Goal: Use online tool/utility: Use online tool/utility

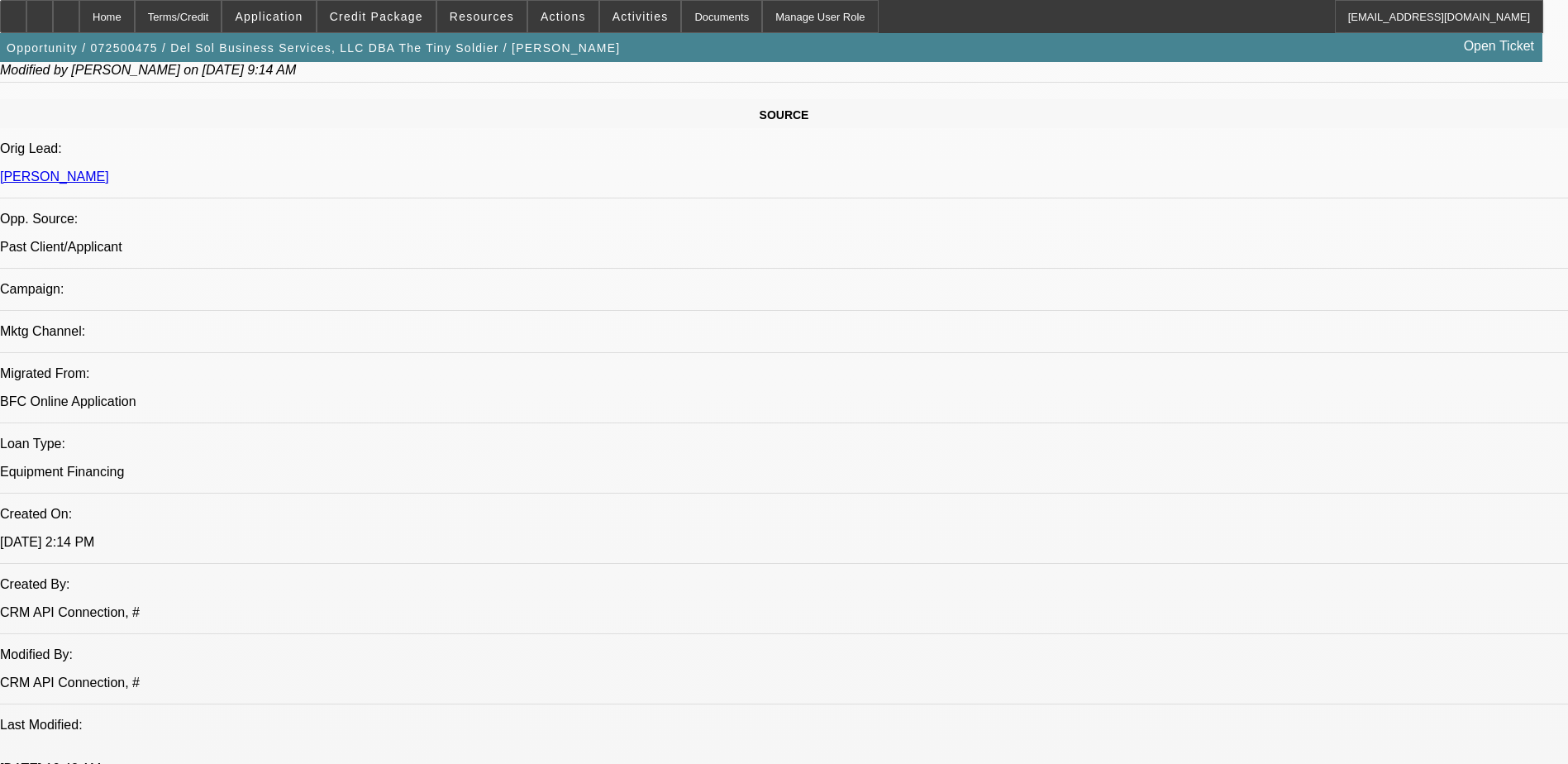
select select "0"
select select "2"
select select "0"
select select "2"
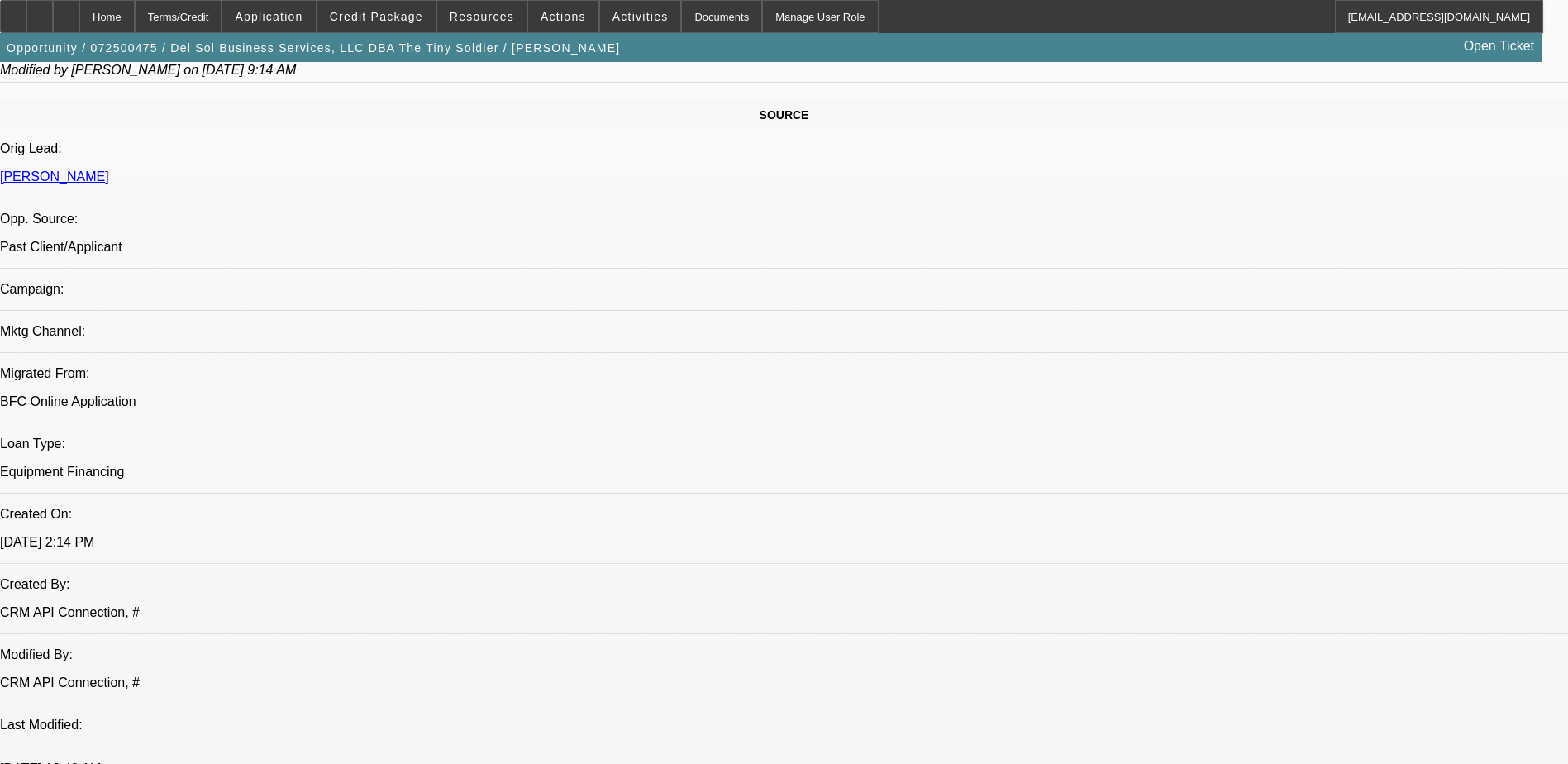
select select "0"
select select "2"
select select "0"
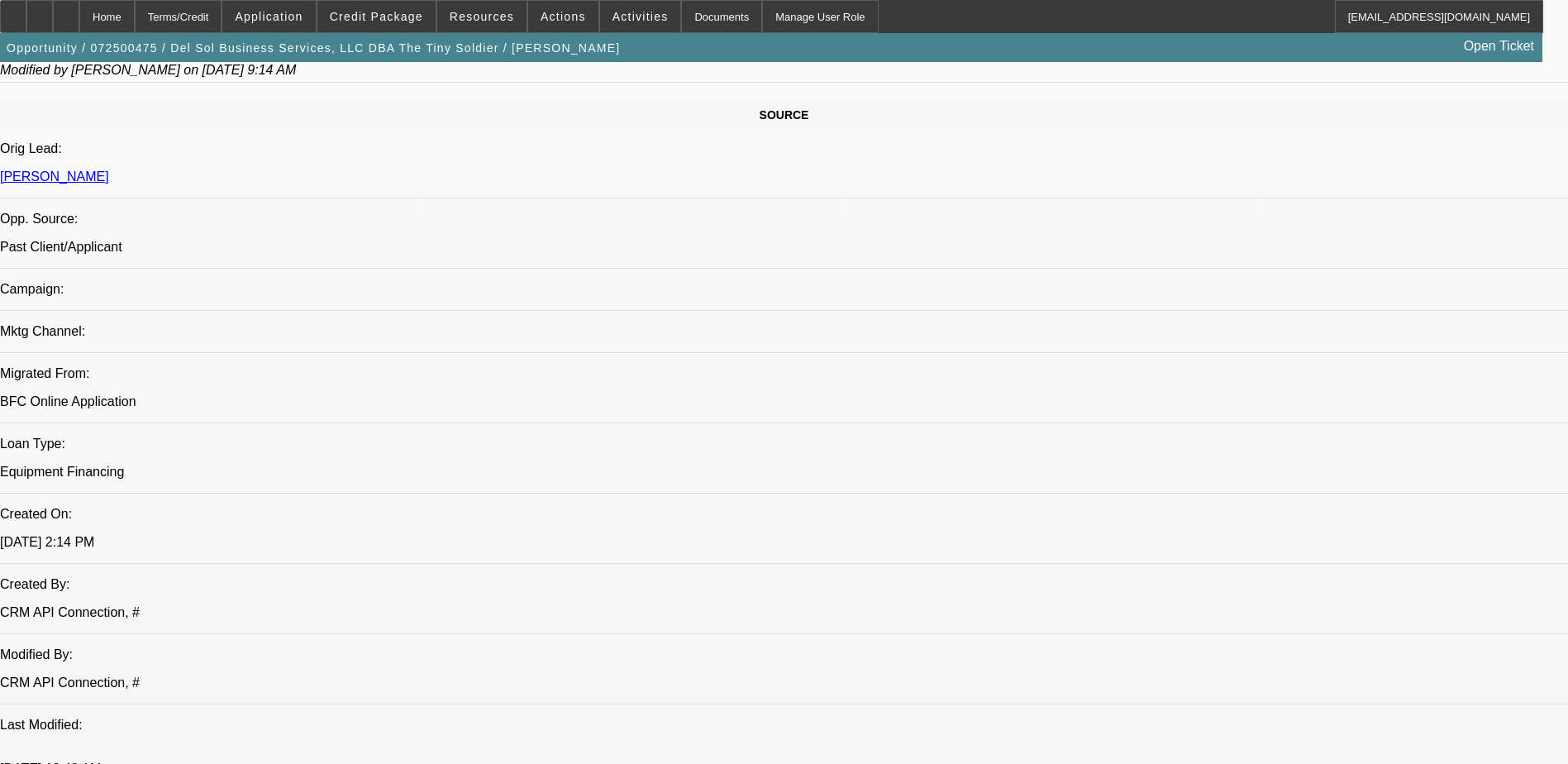
select select "2"
select select "0"
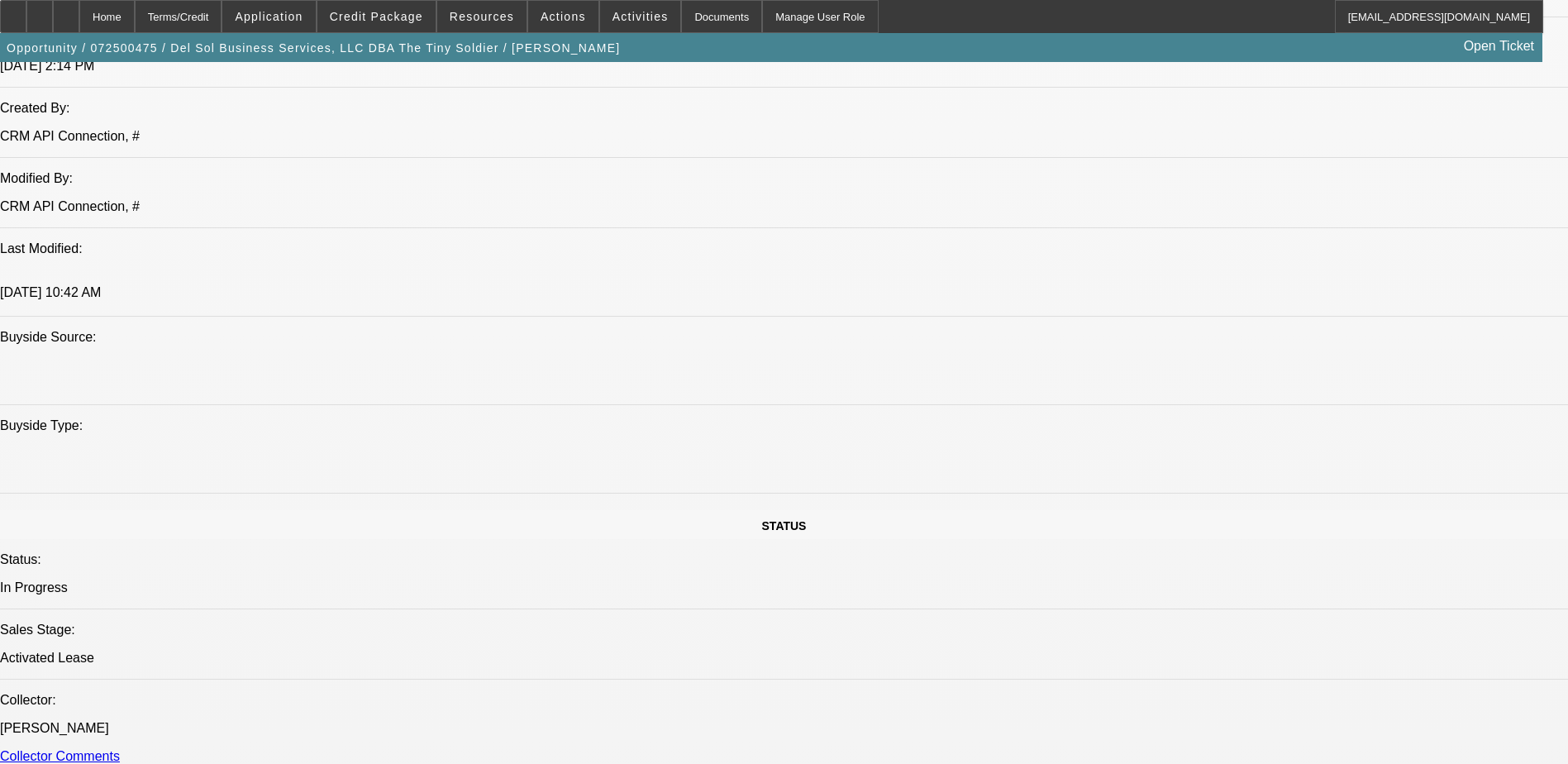
select select "1"
select select "2"
select select "6"
select select "1"
select select "2"
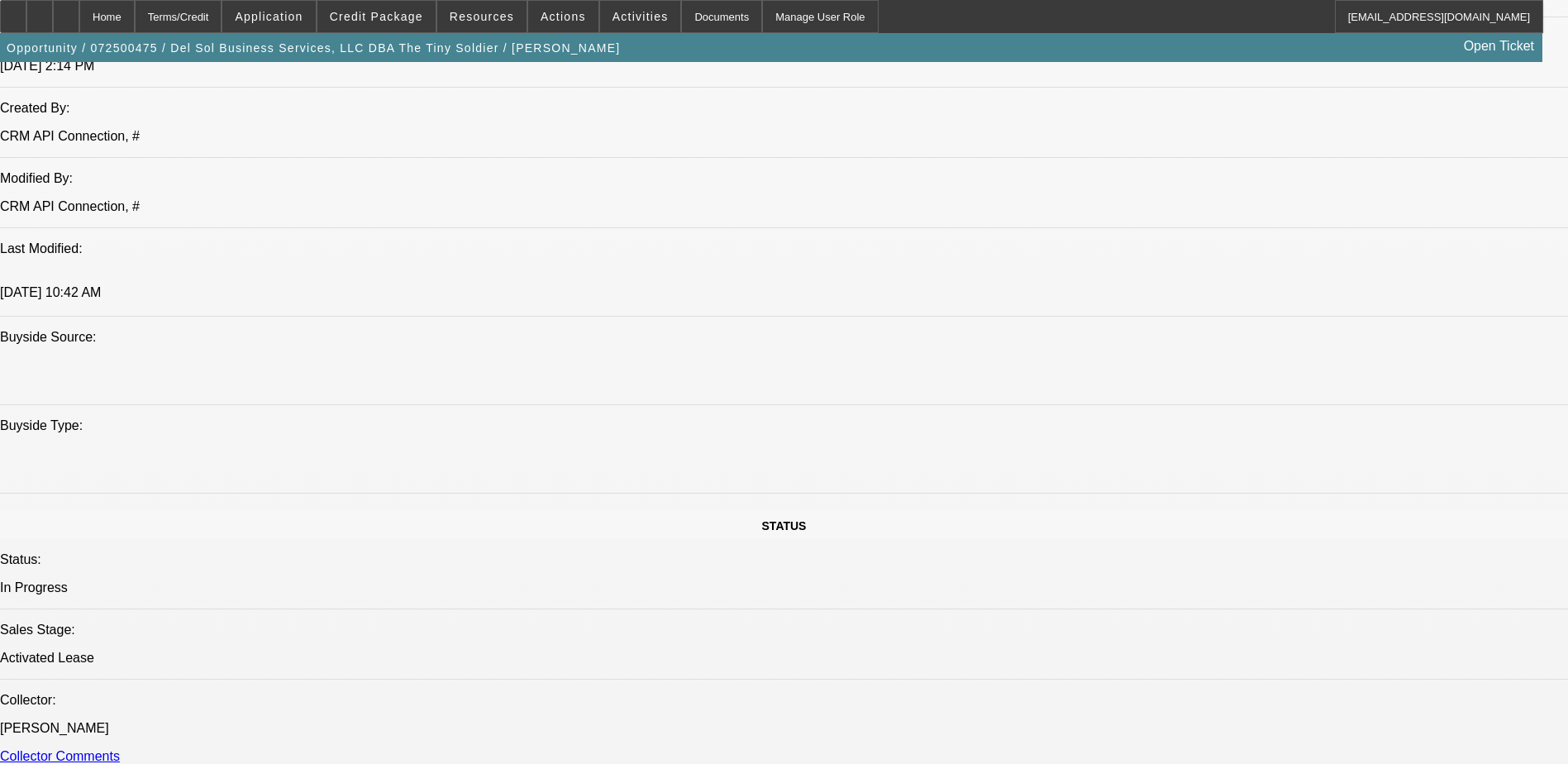
select select "6"
select select "1"
select select "2"
select select "6"
select select "1"
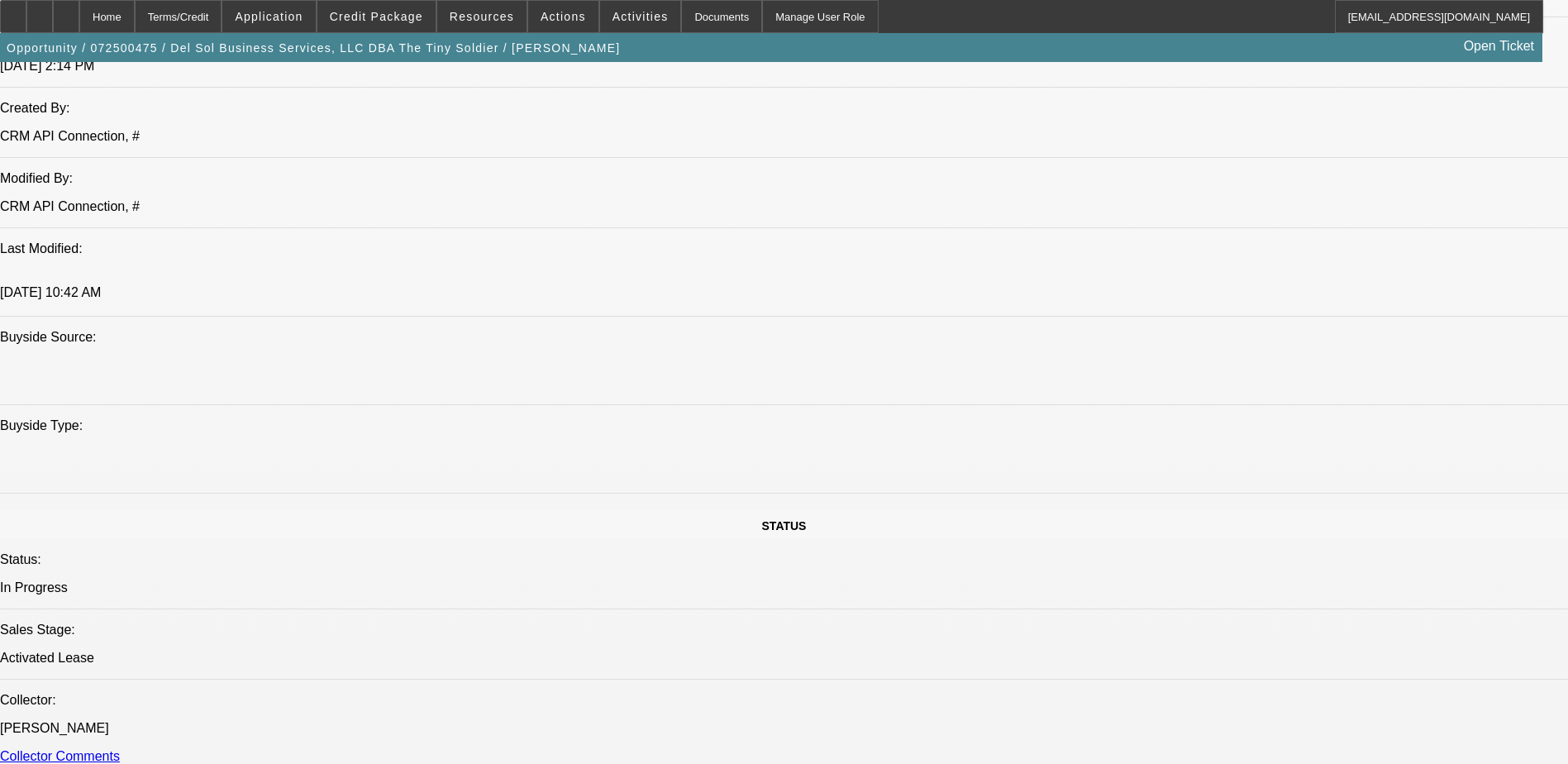
select select "2"
select select "6"
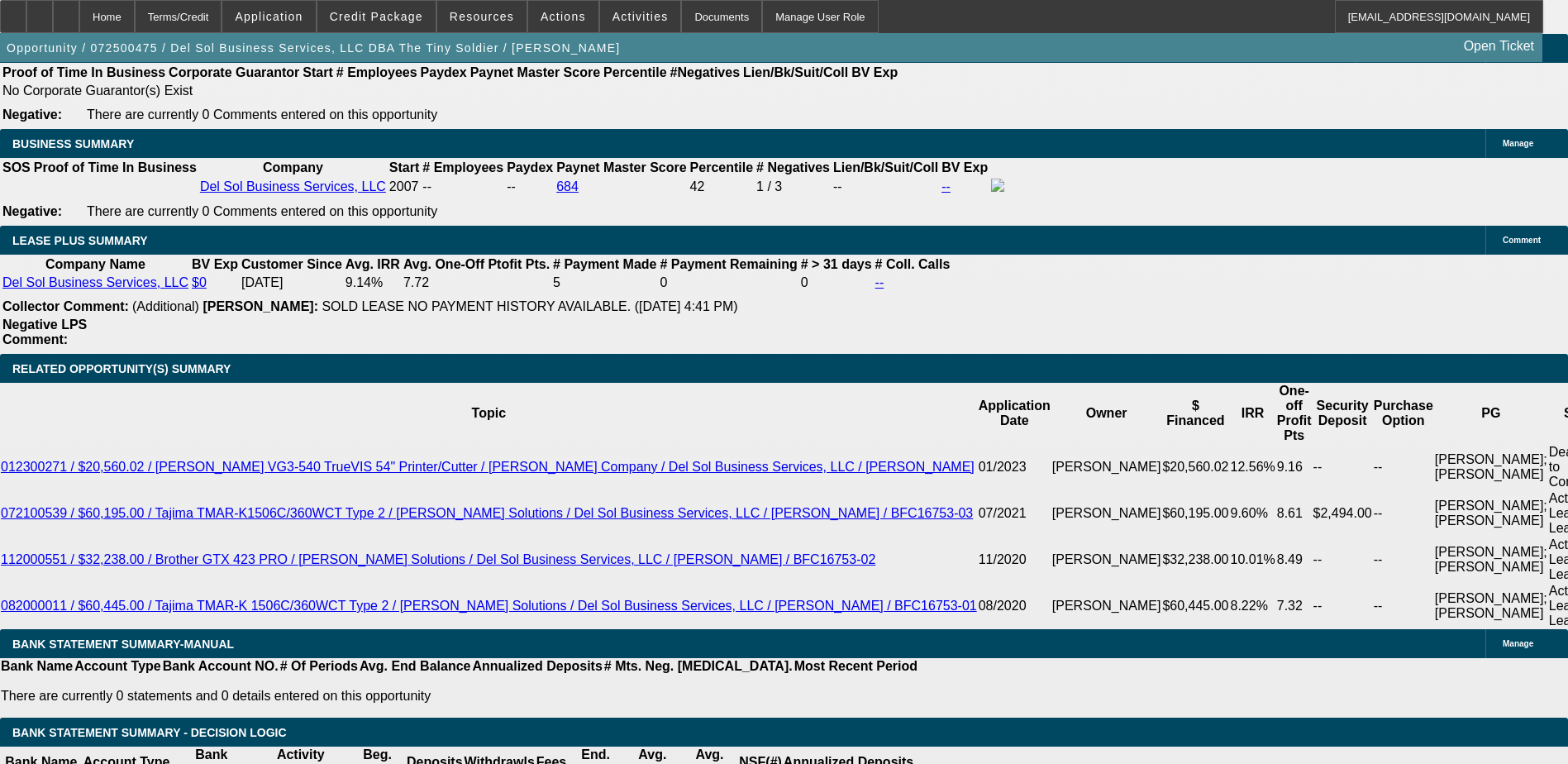
scroll to position [3083, 0]
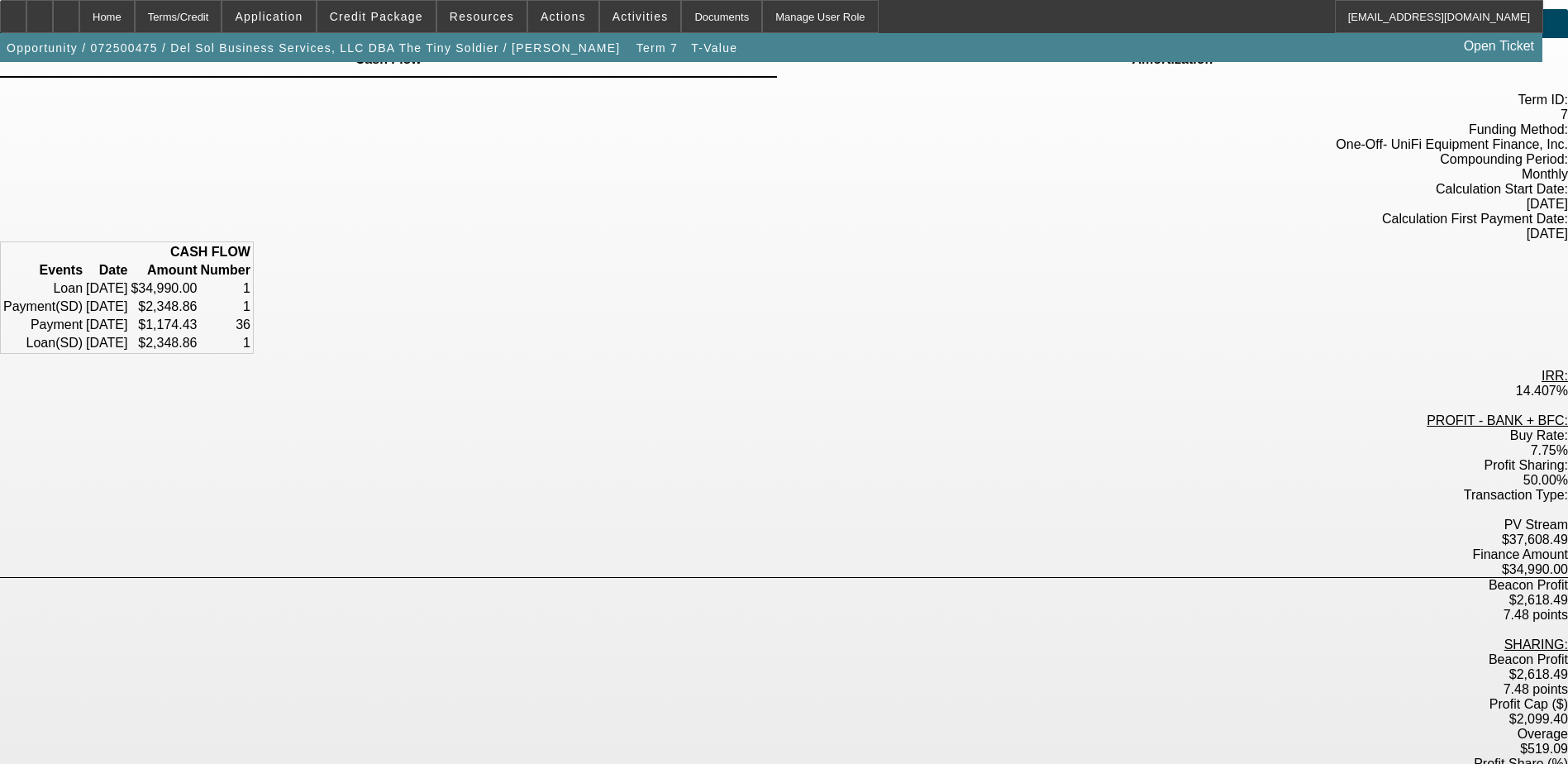
scroll to position [83, 0]
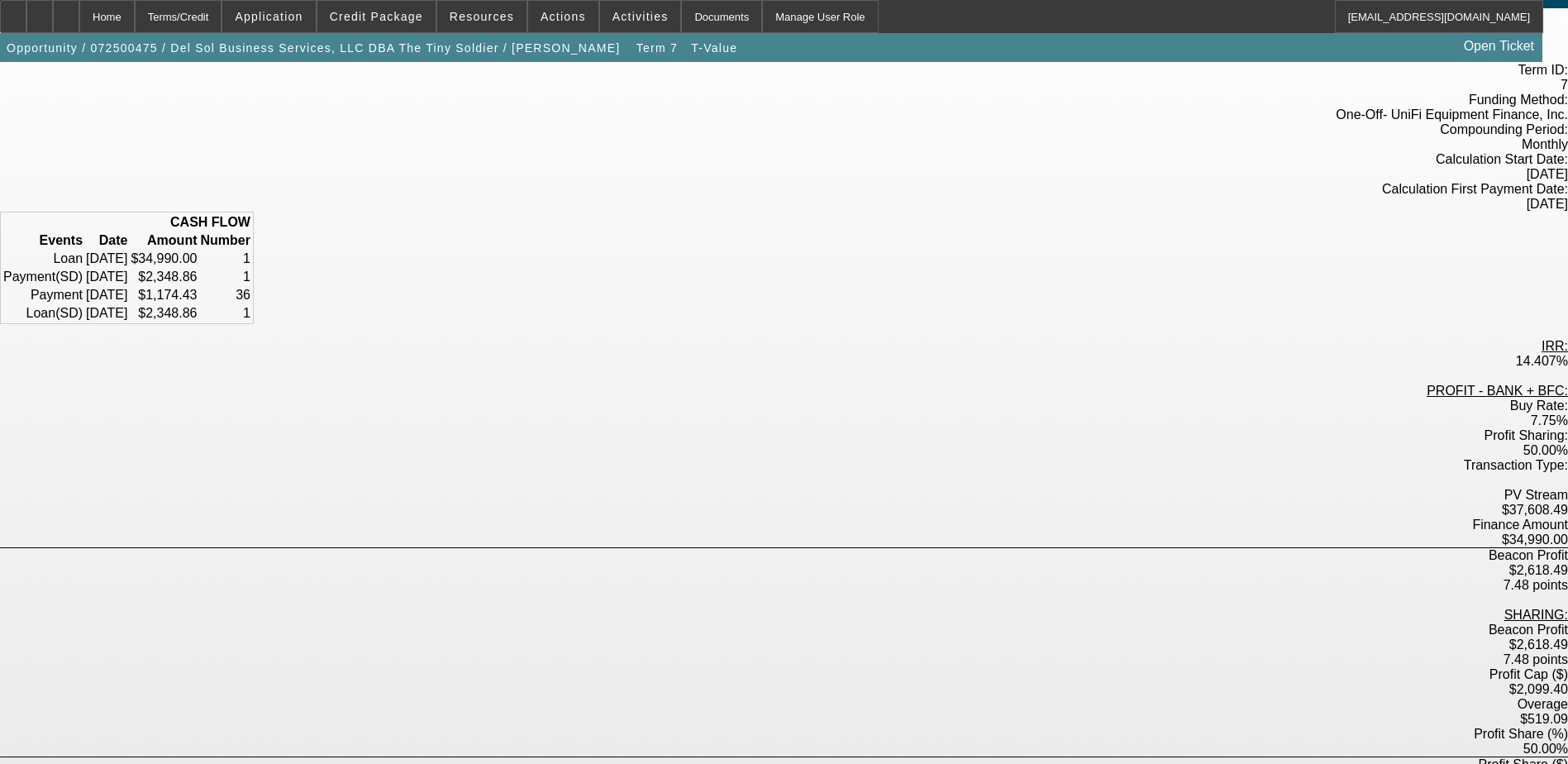
drag, startPoint x: 766, startPoint y: 328, endPoint x: 828, endPoint y: 328, distance: 62.0
click at [828, 354] on div "14.407%" at bounding box center [784, 361] width 1568 height 15
click at [809, 413] on div "7.75%" at bounding box center [784, 420] width 1568 height 15
drag, startPoint x: 779, startPoint y: 371, endPoint x: 812, endPoint y: 373, distance: 33.1
click at [812, 413] on div "7.75%" at bounding box center [784, 420] width 1568 height 15
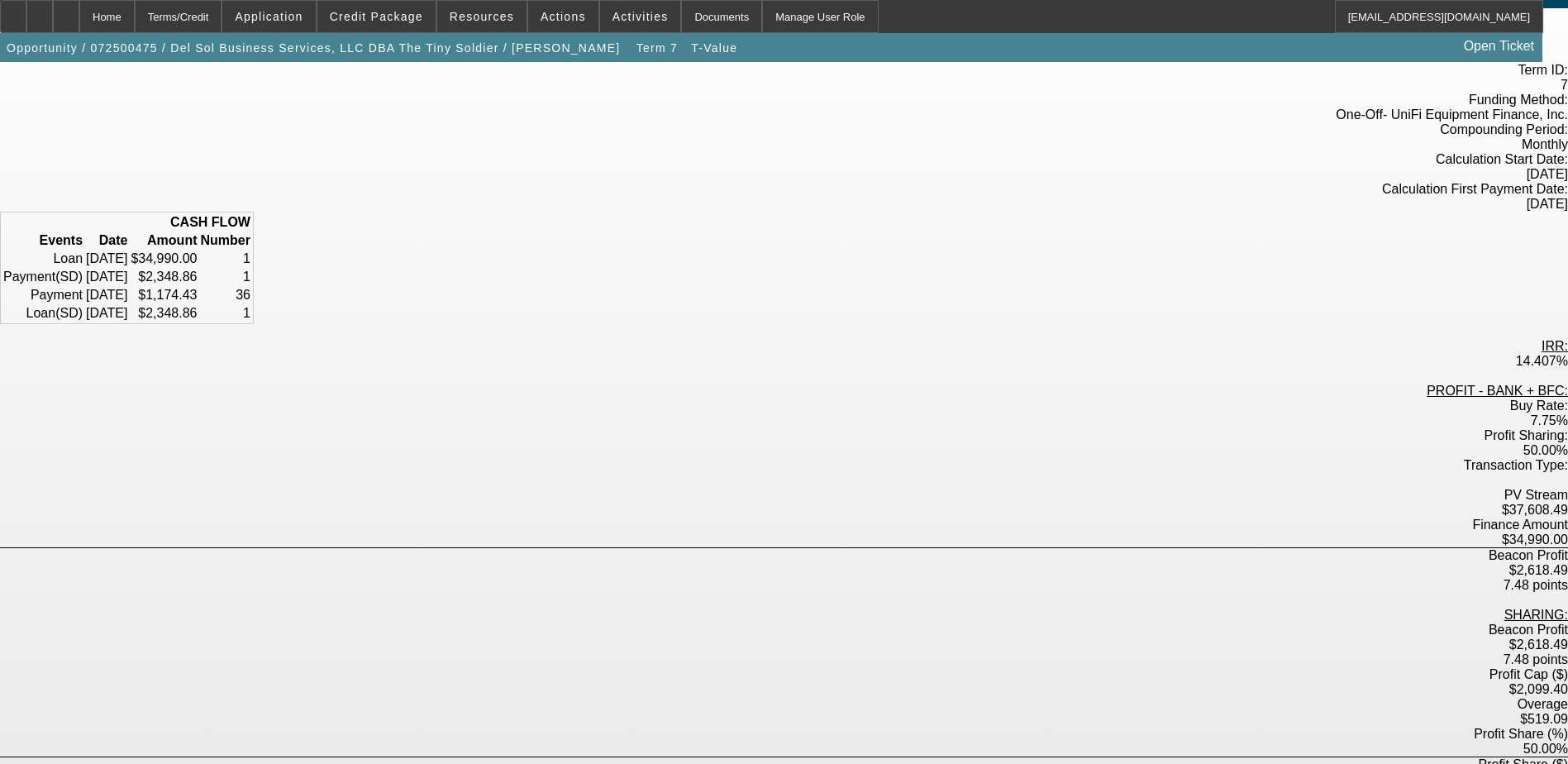
scroll to position [166, 0]
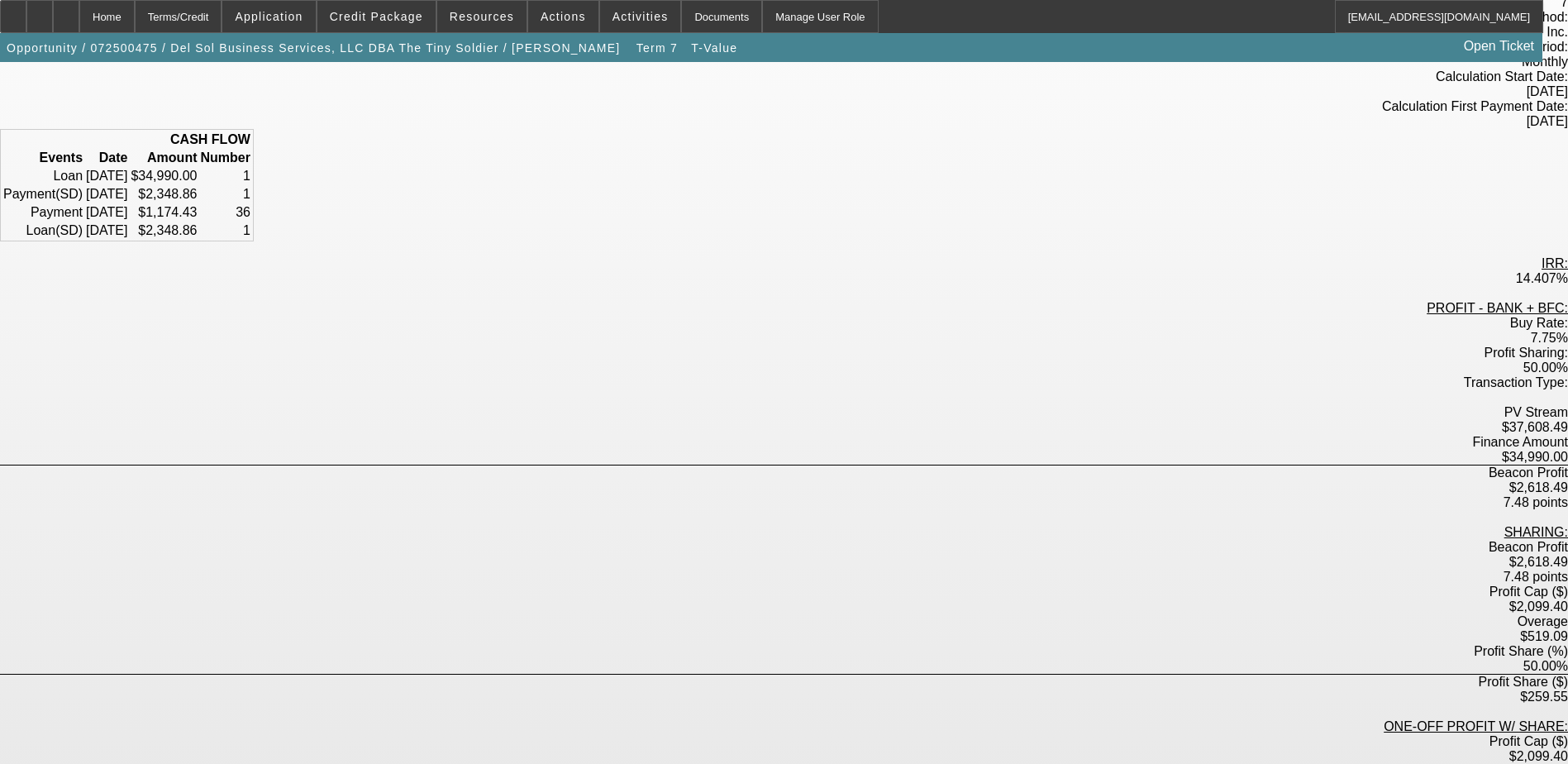
drag, startPoint x: 752, startPoint y: 350, endPoint x: 820, endPoint y: 354, distance: 68.1
click at [820, 420] on div "$37,608.49" at bounding box center [784, 427] width 1568 height 15
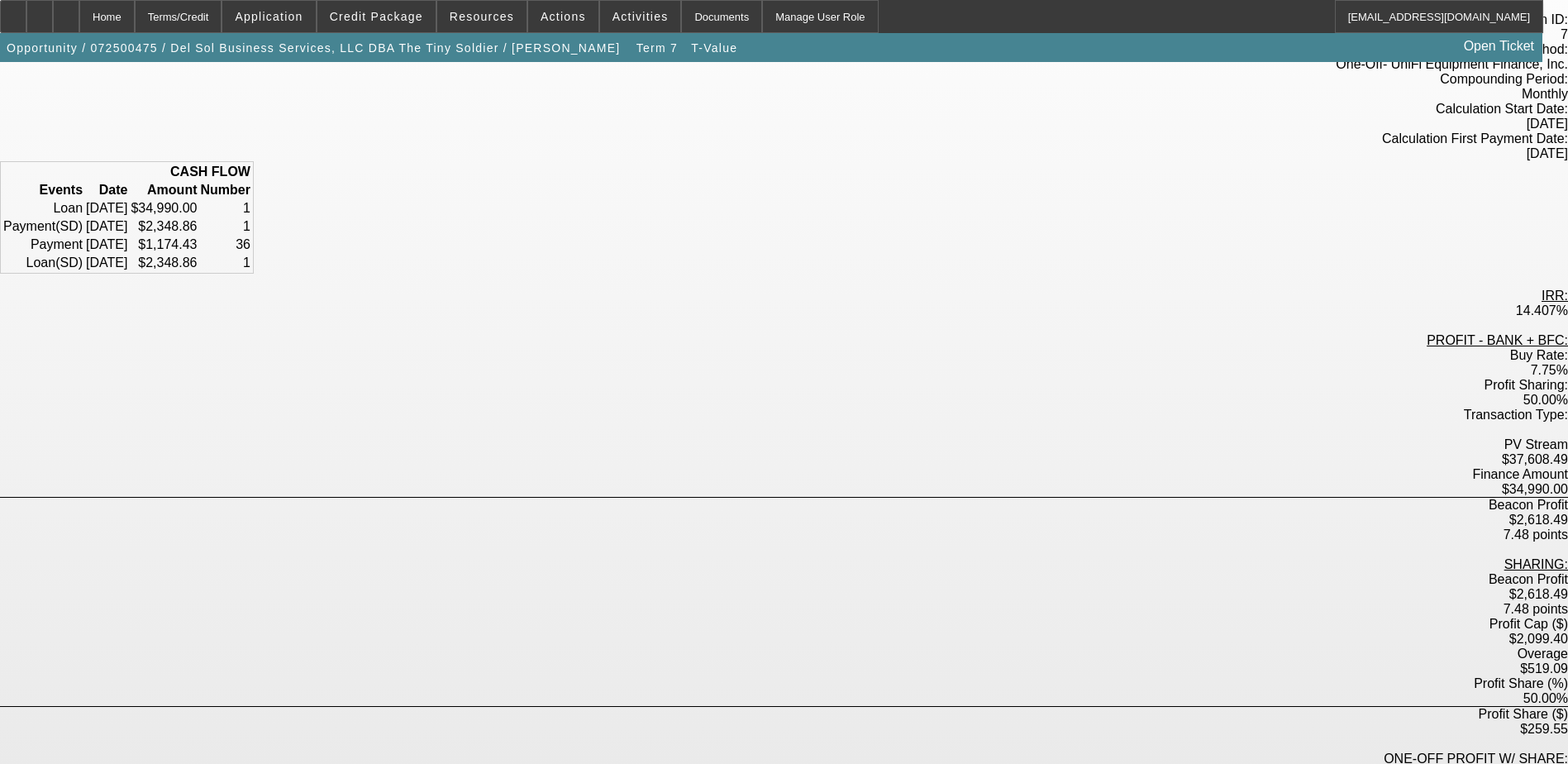
scroll to position [83, 0]
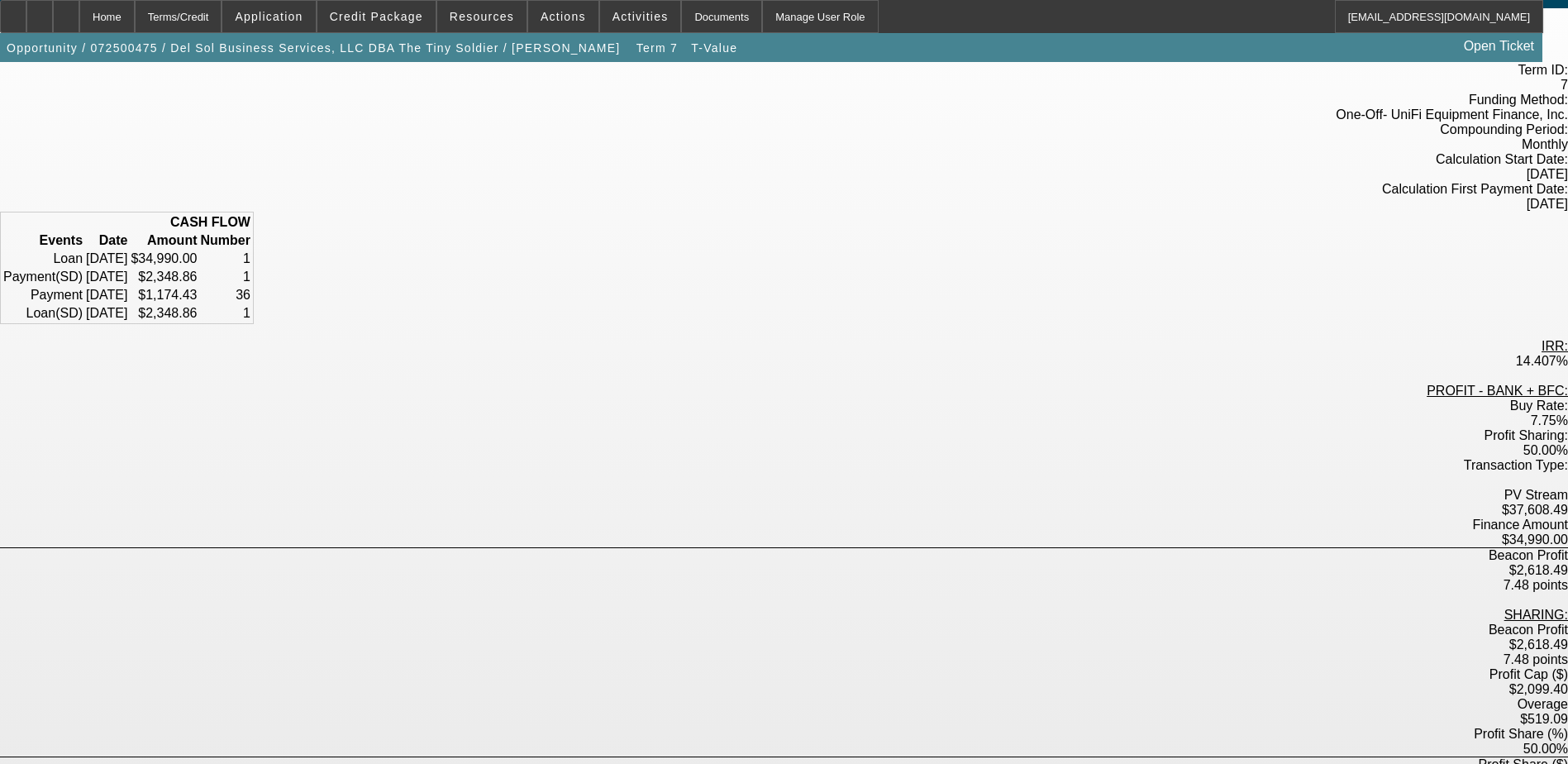
click at [786, 503] on div "$37,608.49" at bounding box center [784, 510] width 1568 height 15
drag, startPoint x: 750, startPoint y: 432, endPoint x: 822, endPoint y: 432, distance: 72.0
click at [822, 503] on div "$37,608.49" at bounding box center [784, 510] width 1568 height 15
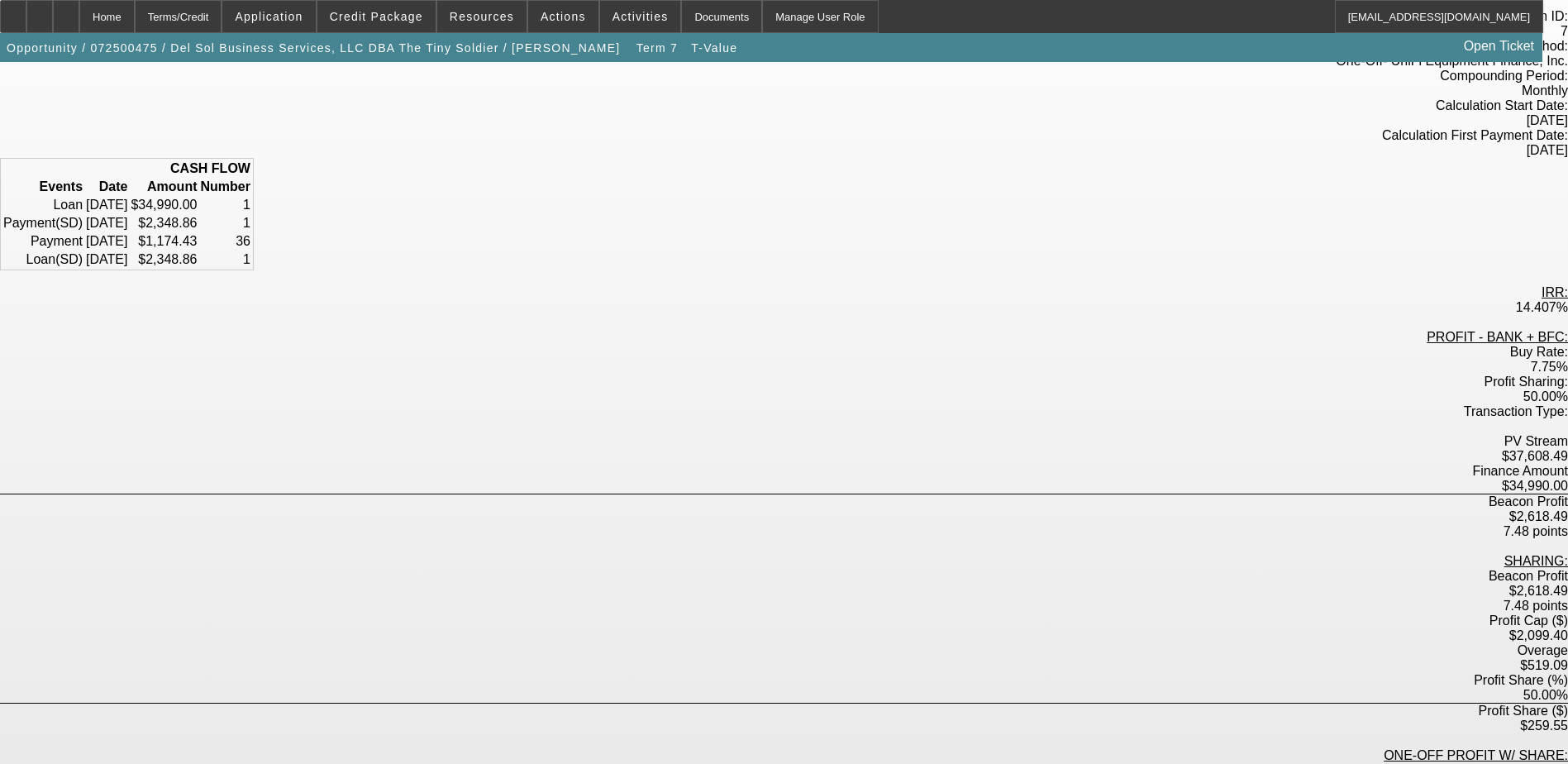
scroll to position [166, 0]
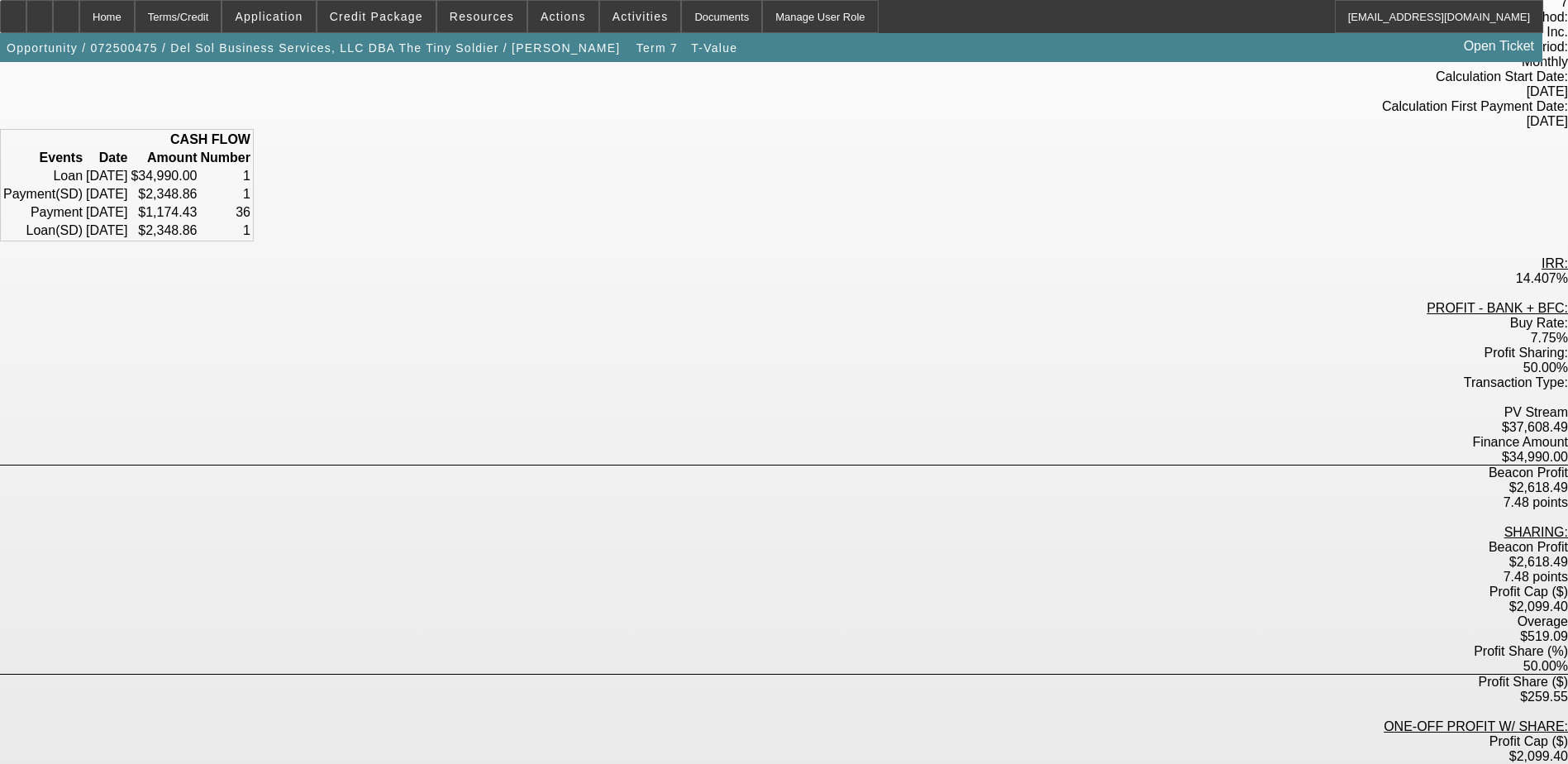
click at [776, 420] on div "$37,608.49" at bounding box center [784, 427] width 1568 height 15
drag, startPoint x: 770, startPoint y: 346, endPoint x: 761, endPoint y: 347, distance: 9.1
click at [767, 420] on div "$37,608.49" at bounding box center [784, 427] width 1568 height 15
drag, startPoint x: 755, startPoint y: 348, endPoint x: 824, endPoint y: 350, distance: 69.0
click at [824, 420] on div "$37,608.49" at bounding box center [784, 427] width 1568 height 15
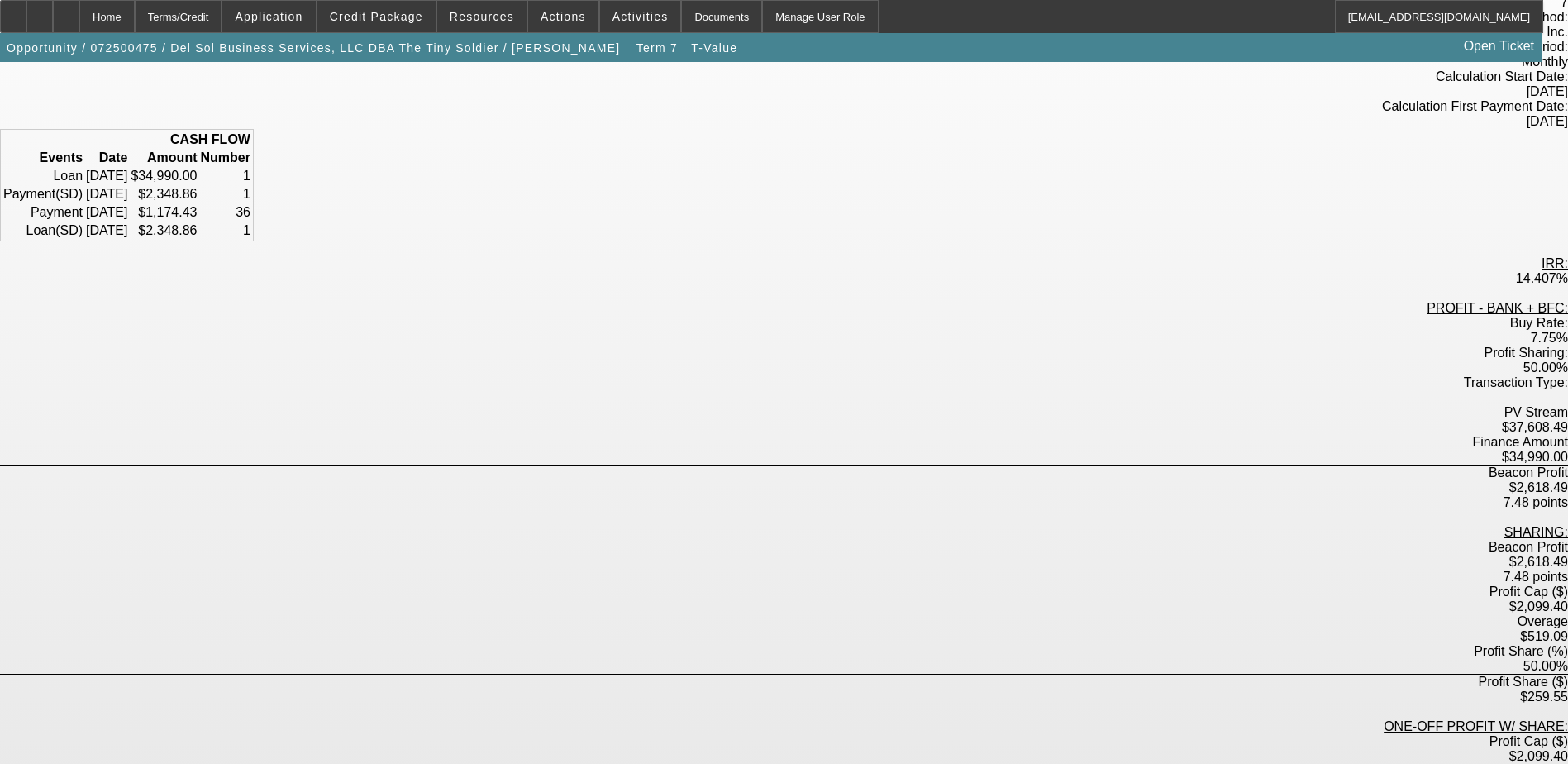
click at [789, 301] on div "PROFIT - BANK + BFC:" at bounding box center [784, 308] width 1568 height 15
drag, startPoint x: 777, startPoint y: 290, endPoint x: 802, endPoint y: 290, distance: 25.0
click at [802, 331] on div "7.75%" at bounding box center [784, 338] width 1568 height 15
click at [854, 346] on div "Profit Sharing: 50.00%" at bounding box center [784, 360] width 1568 height 30
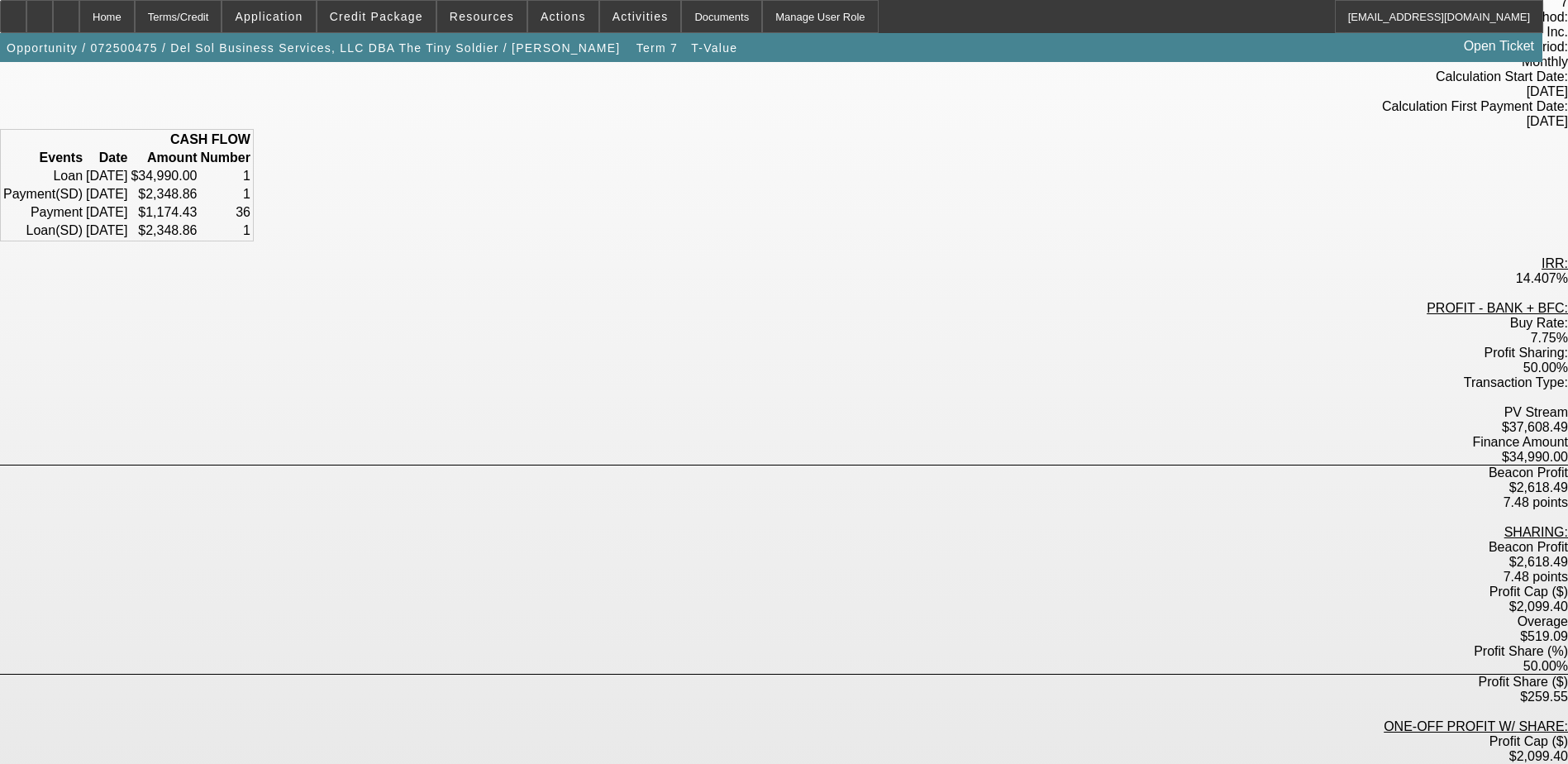
click at [799, 331] on div "7.75%" at bounding box center [784, 338] width 1568 height 15
drag, startPoint x: 754, startPoint y: 348, endPoint x: 828, endPoint y: 350, distance: 74.0
click at [828, 420] on div "$37,608.49" at bounding box center [784, 427] width 1568 height 15
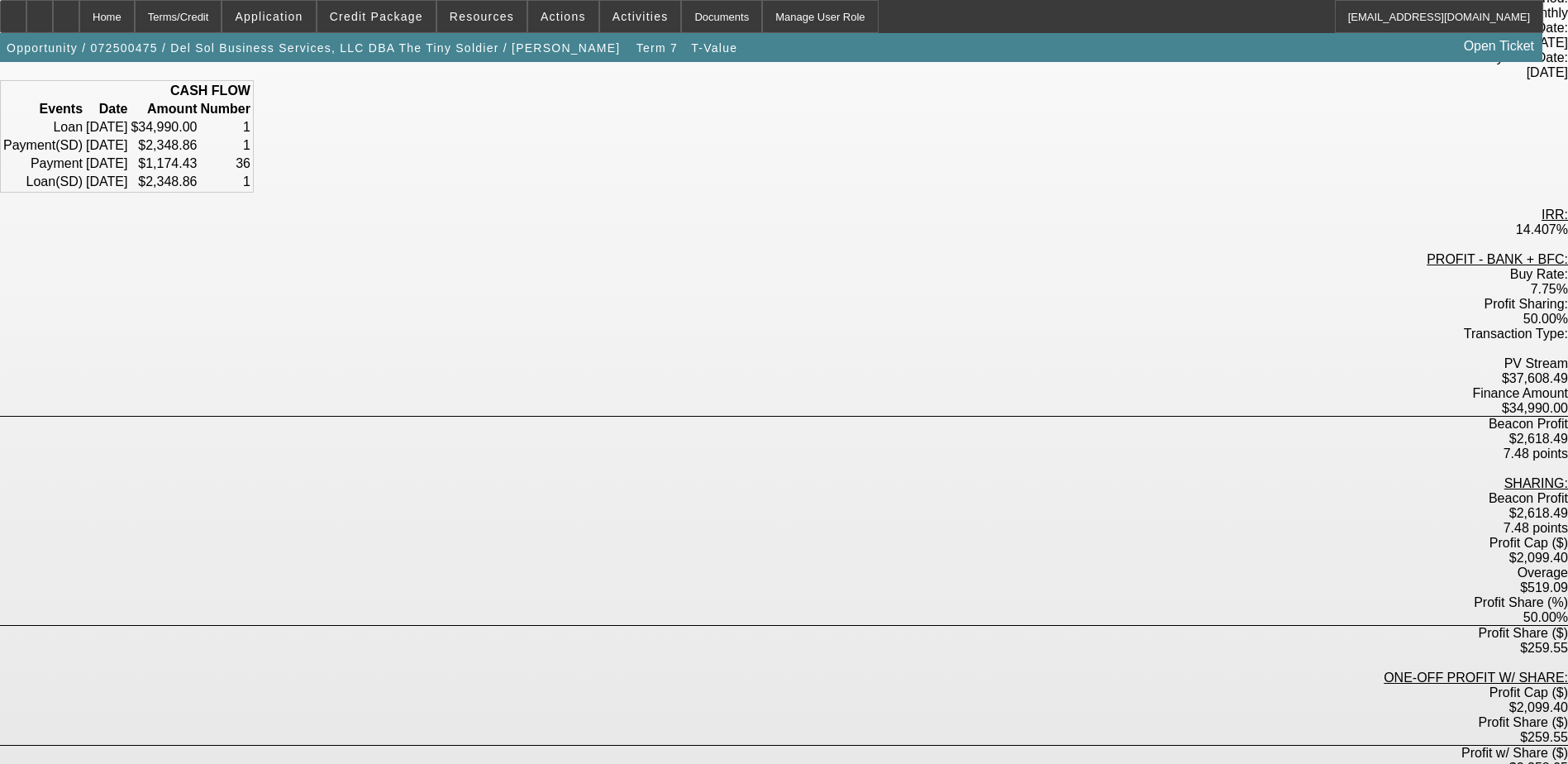
scroll to position [248, 0]
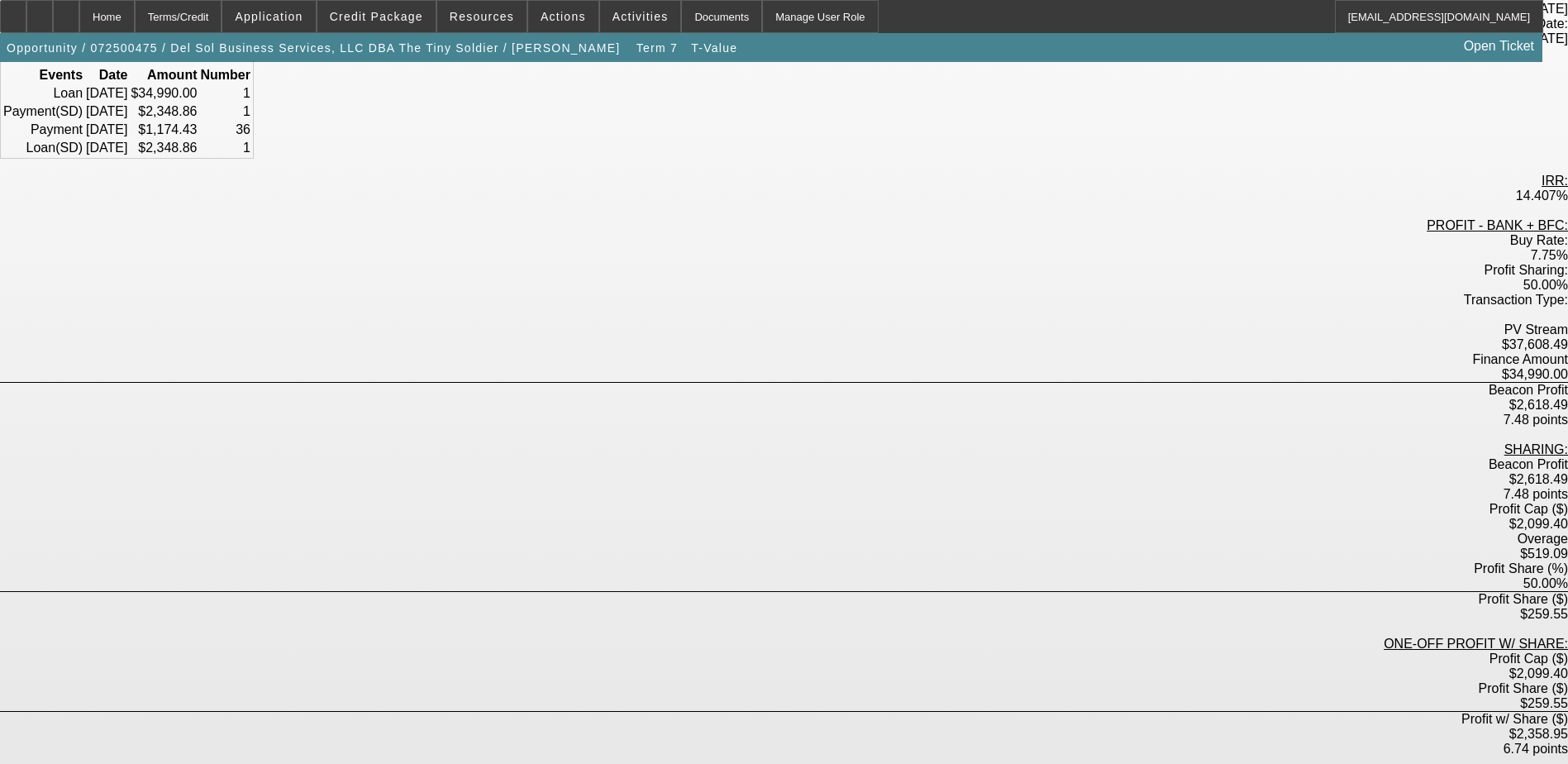
click at [766, 337] on div "$37,608.49" at bounding box center [784, 345] width 1568 height 15
drag, startPoint x: 753, startPoint y: 270, endPoint x: 822, endPoint y: 267, distance: 69.1
click at [822, 337] on div "$37,608.49" at bounding box center [784, 345] width 1568 height 15
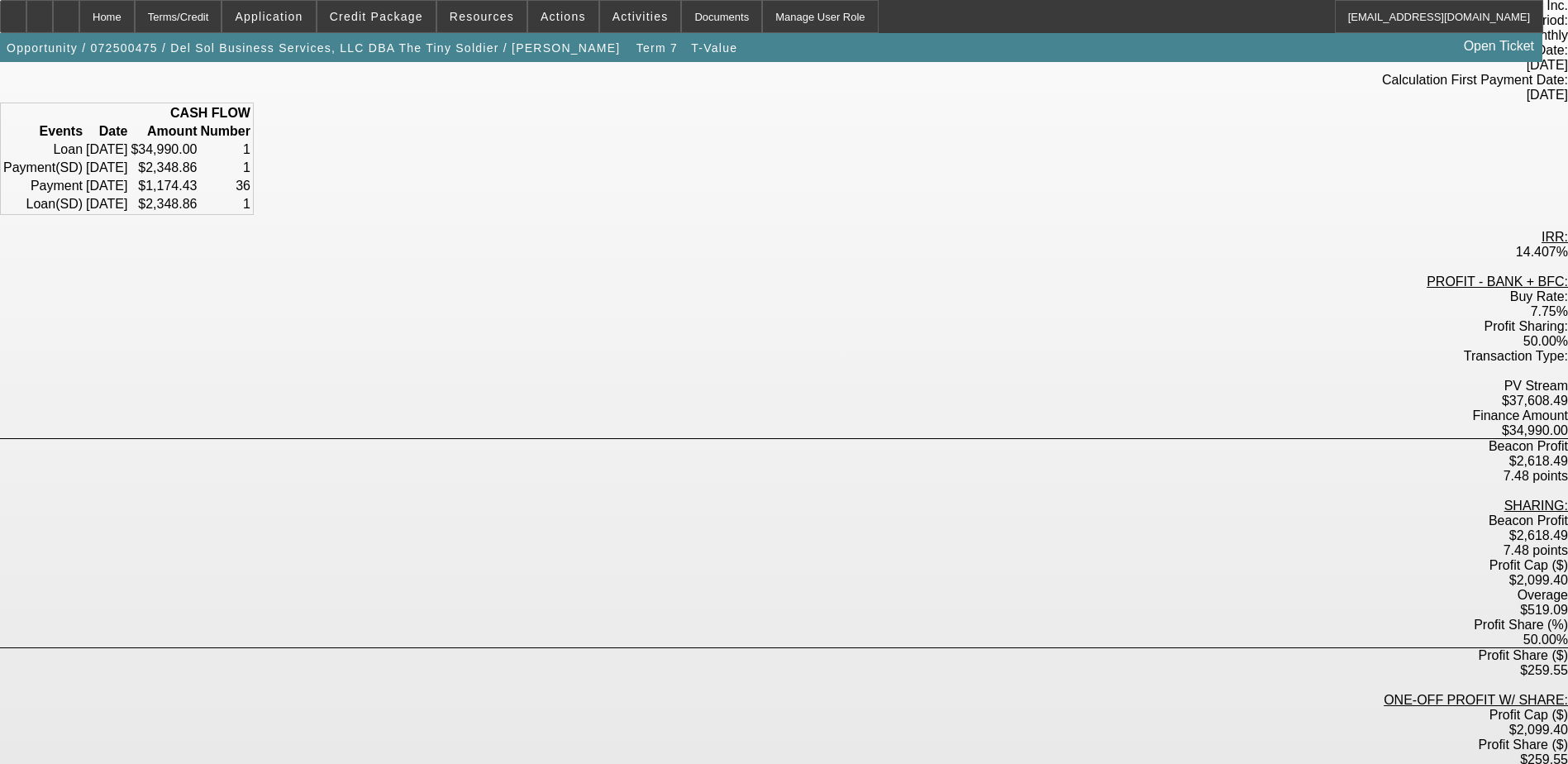
scroll to position [166, 0]
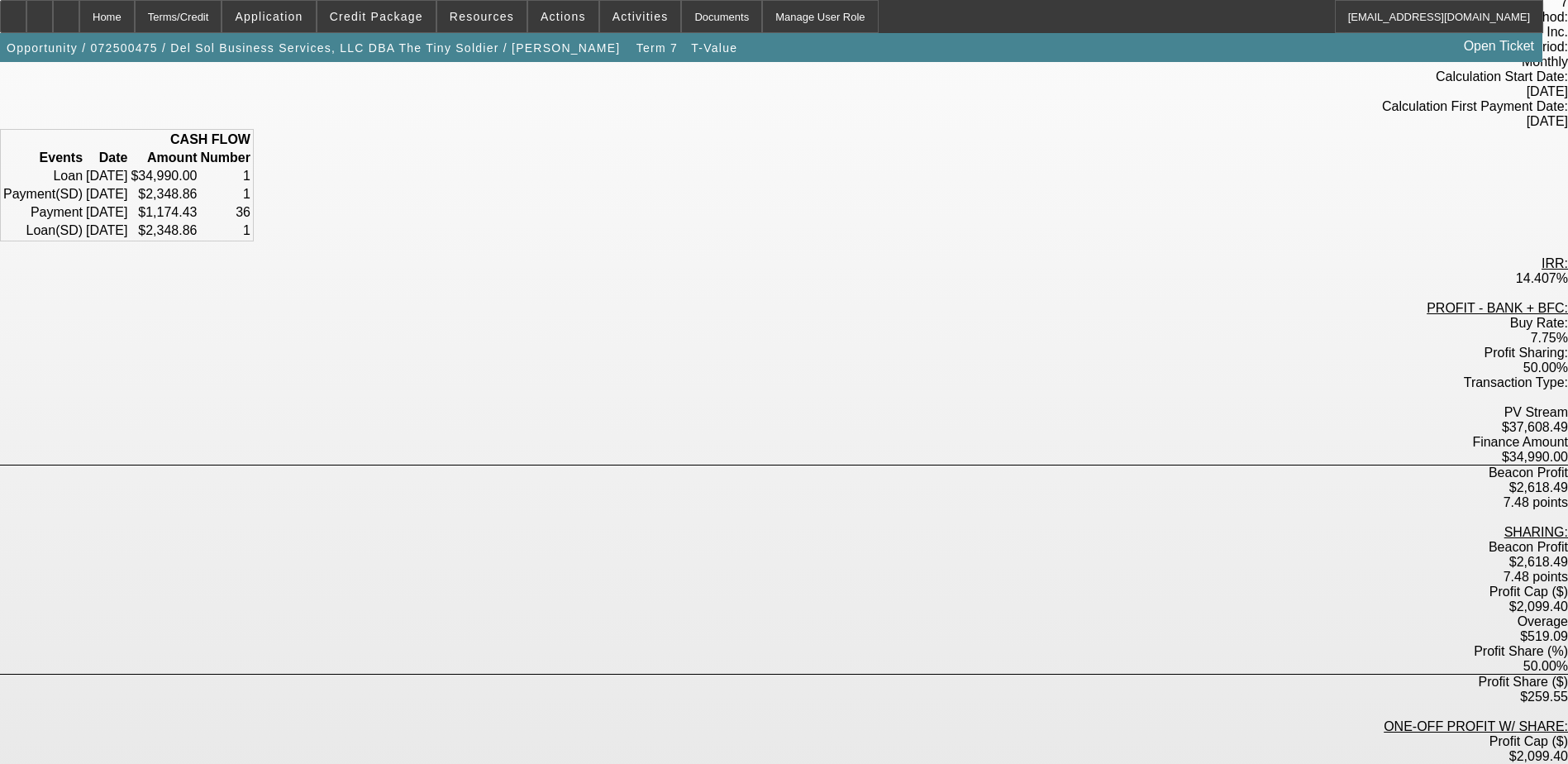
click at [786, 331] on div "7.75%" at bounding box center [784, 338] width 1568 height 15
drag, startPoint x: 775, startPoint y: 285, endPoint x: 810, endPoint y: 283, distance: 35.1
click at [810, 331] on div "7.75%" at bounding box center [784, 338] width 1568 height 15
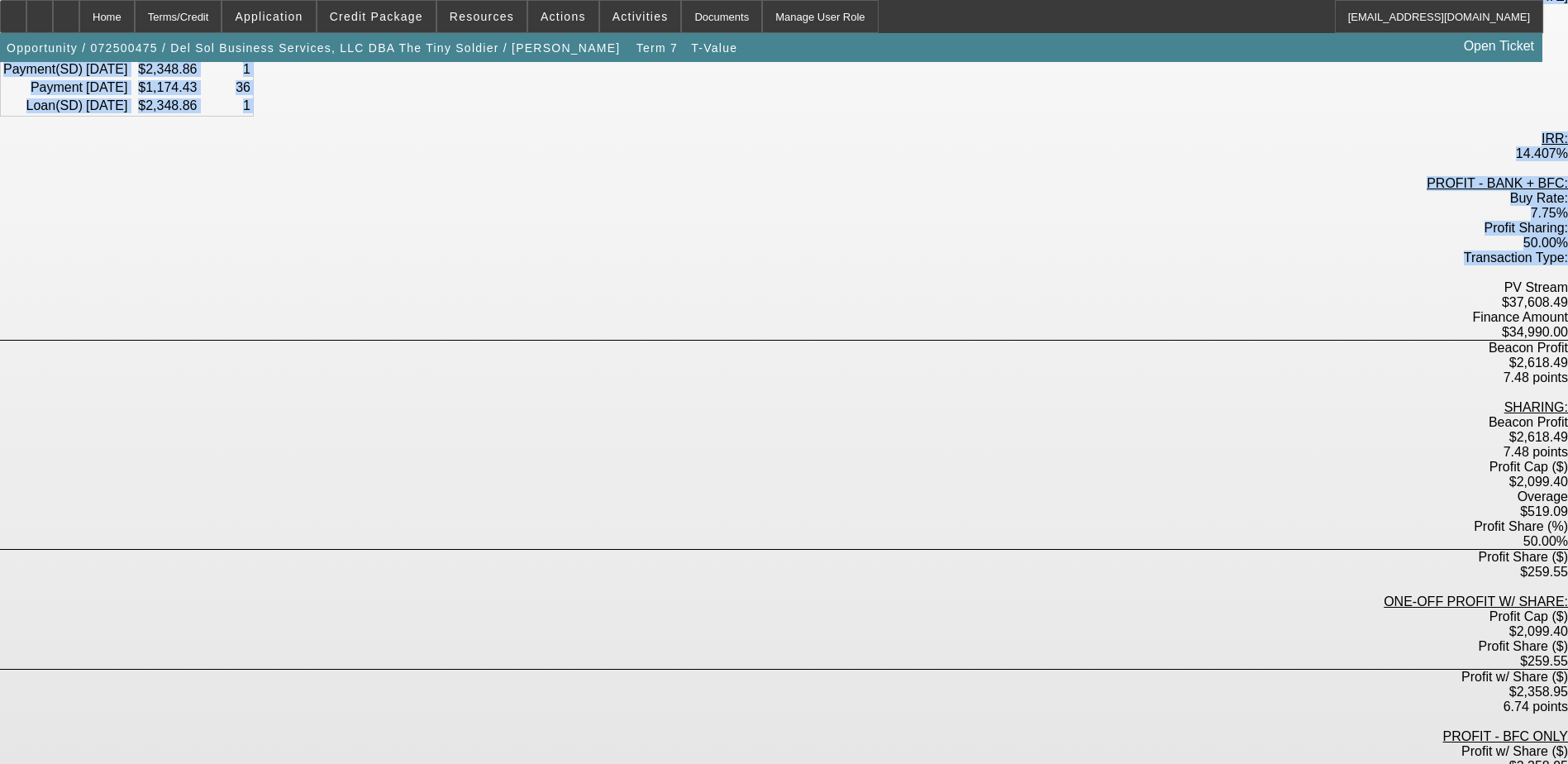
scroll to position [350, 0]
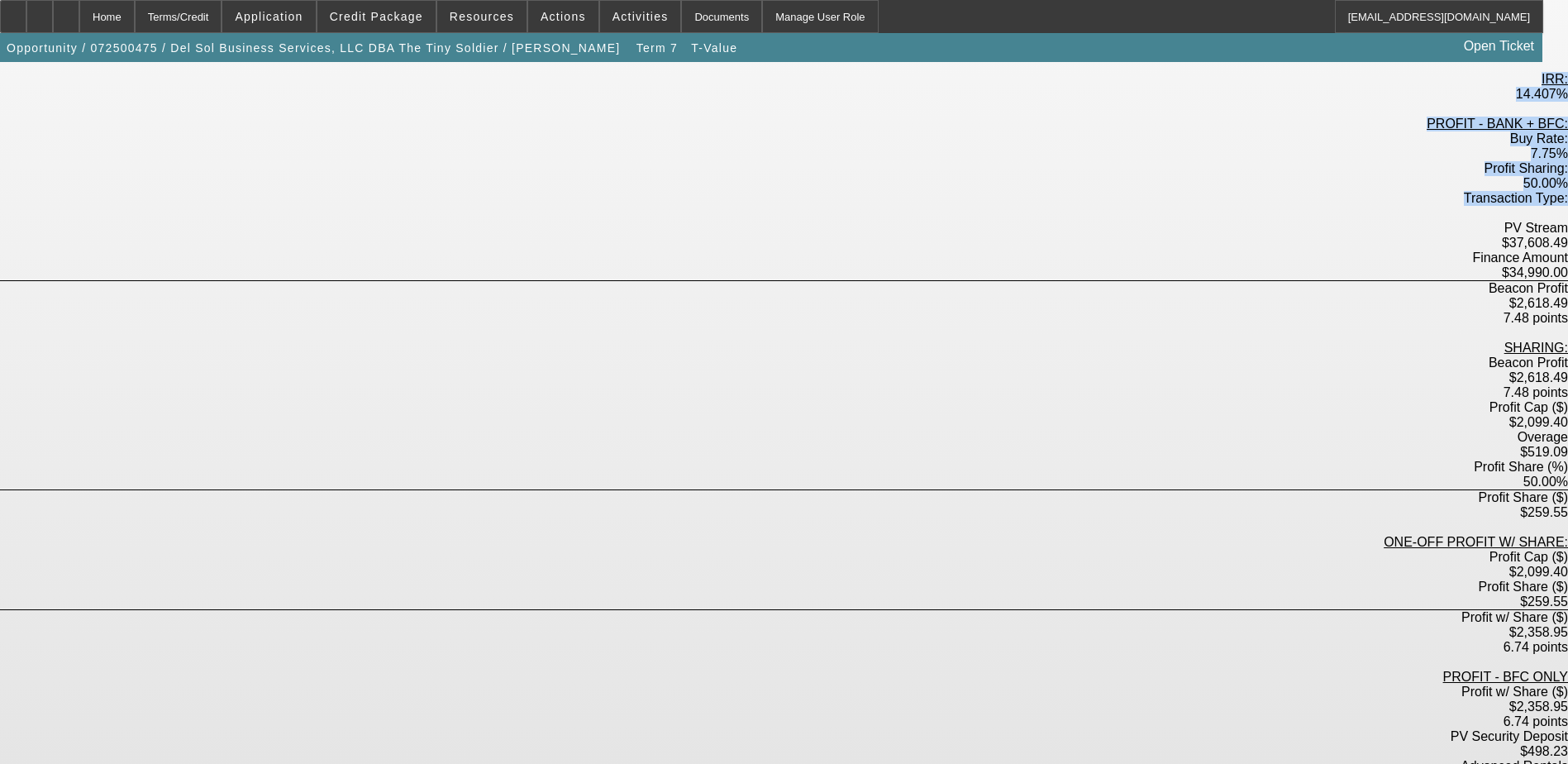
drag, startPoint x: 661, startPoint y: 341, endPoint x: 829, endPoint y: 768, distance: 458.9
click at [829, 414] on html "Home Terms/Credit Application Credit Package Resources Actions Activities Docum…" at bounding box center [784, 31] width 1568 height 764
drag, startPoint x: 829, startPoint y: 768, endPoint x: 847, endPoint y: 554, distance: 214.8
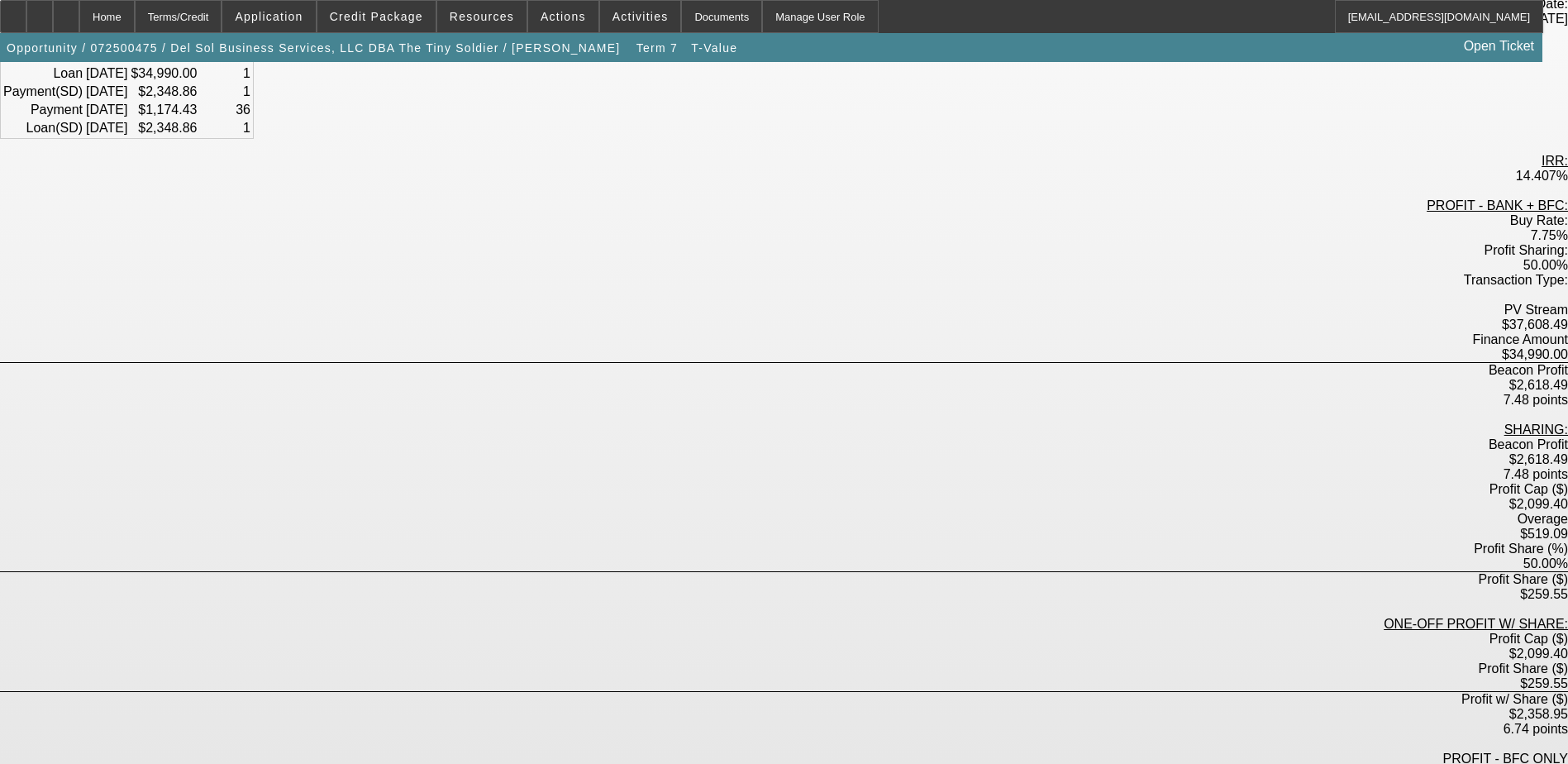
scroll to position [267, 0]
drag, startPoint x: 766, startPoint y: 544, endPoint x: 812, endPoint y: 547, distance: 46.1
drag, startPoint x: 748, startPoint y: 276, endPoint x: 819, endPoint y: 276, distance: 71.0
click at [819, 379] on div "$2,618.49" at bounding box center [784, 386] width 1568 height 15
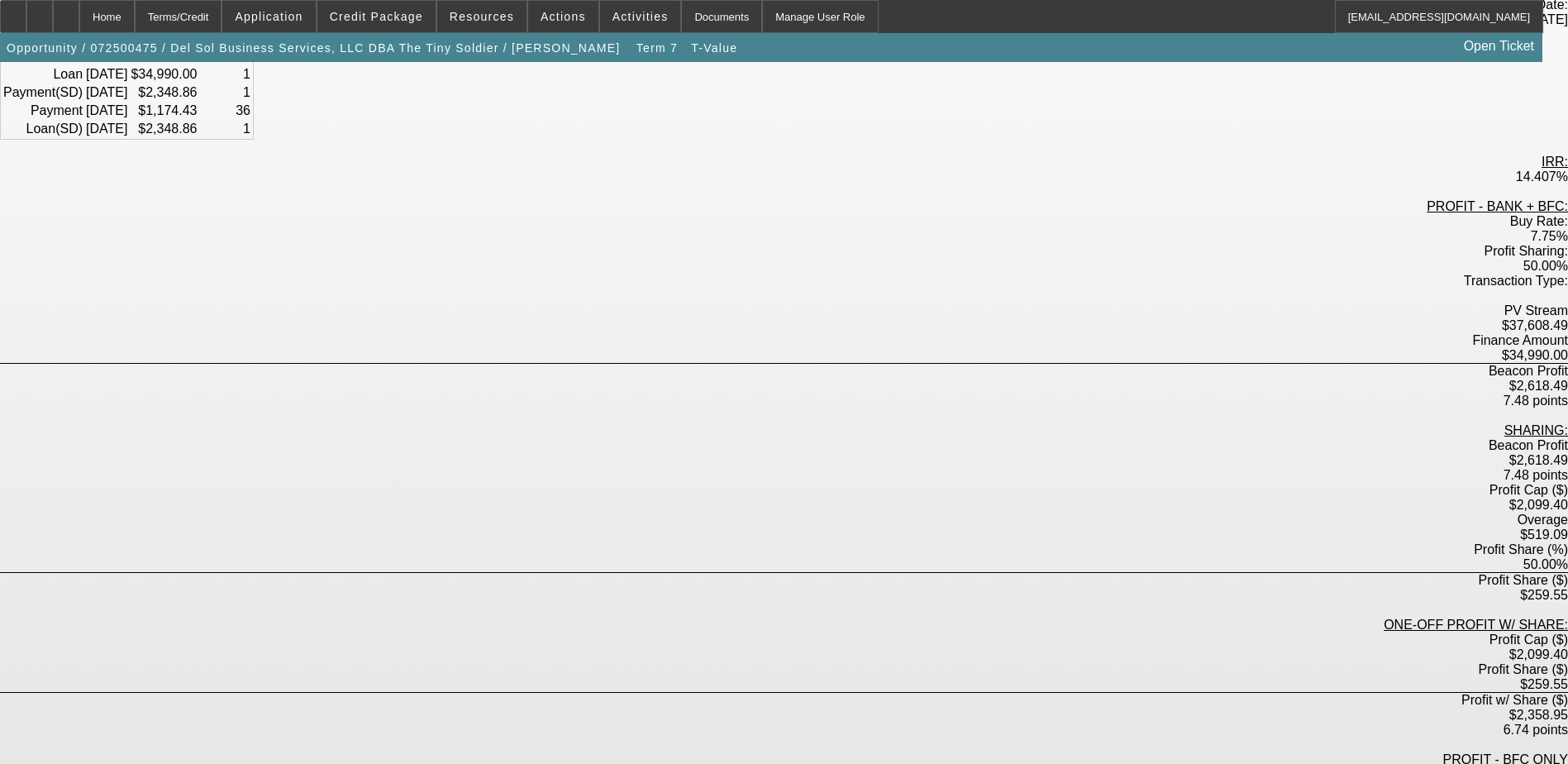
drag, startPoint x: 819, startPoint y: 276, endPoint x: 810, endPoint y: 373, distance: 97.4
click at [1510, 498] on label "$2,099.40" at bounding box center [1538, 505] width 58 height 14
click at [789, 588] on div "$259.55" at bounding box center [784, 595] width 1568 height 15
drag, startPoint x: 759, startPoint y: 489, endPoint x: 816, endPoint y: 488, distance: 57.0
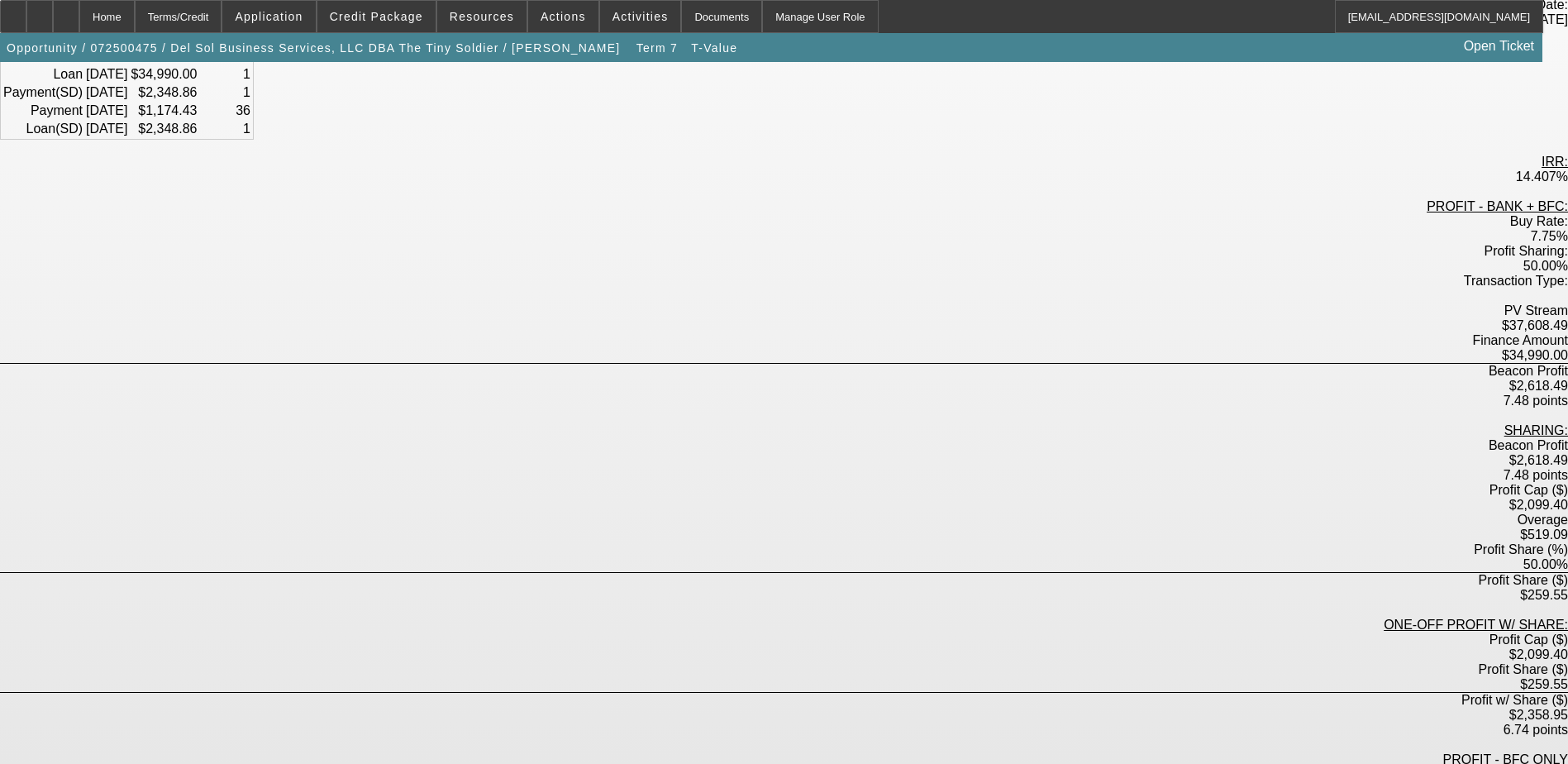
click at [816, 707] on div "$2,358.95" at bounding box center [784, 715] width 1568 height 15
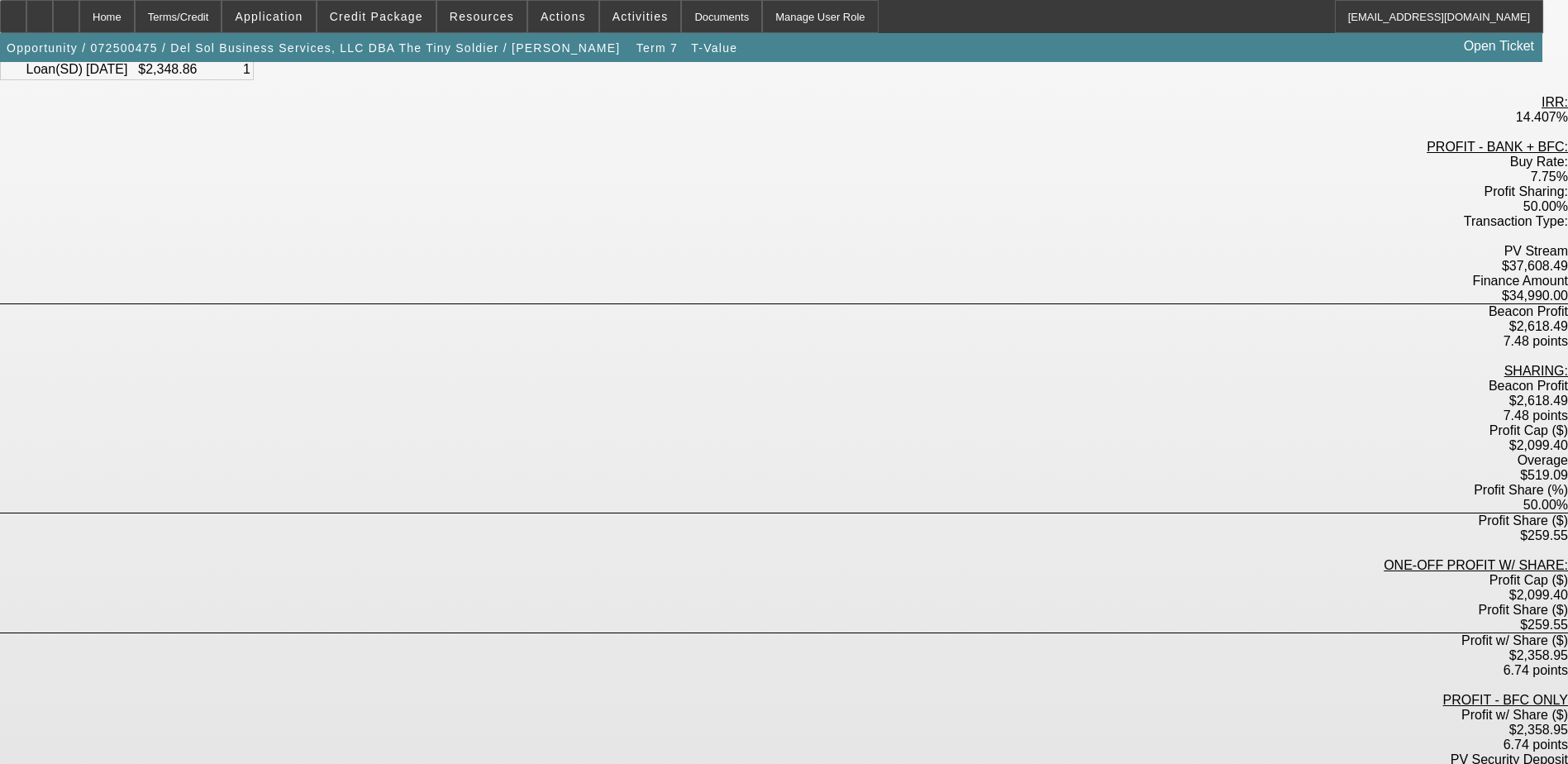
scroll to position [350, 0]
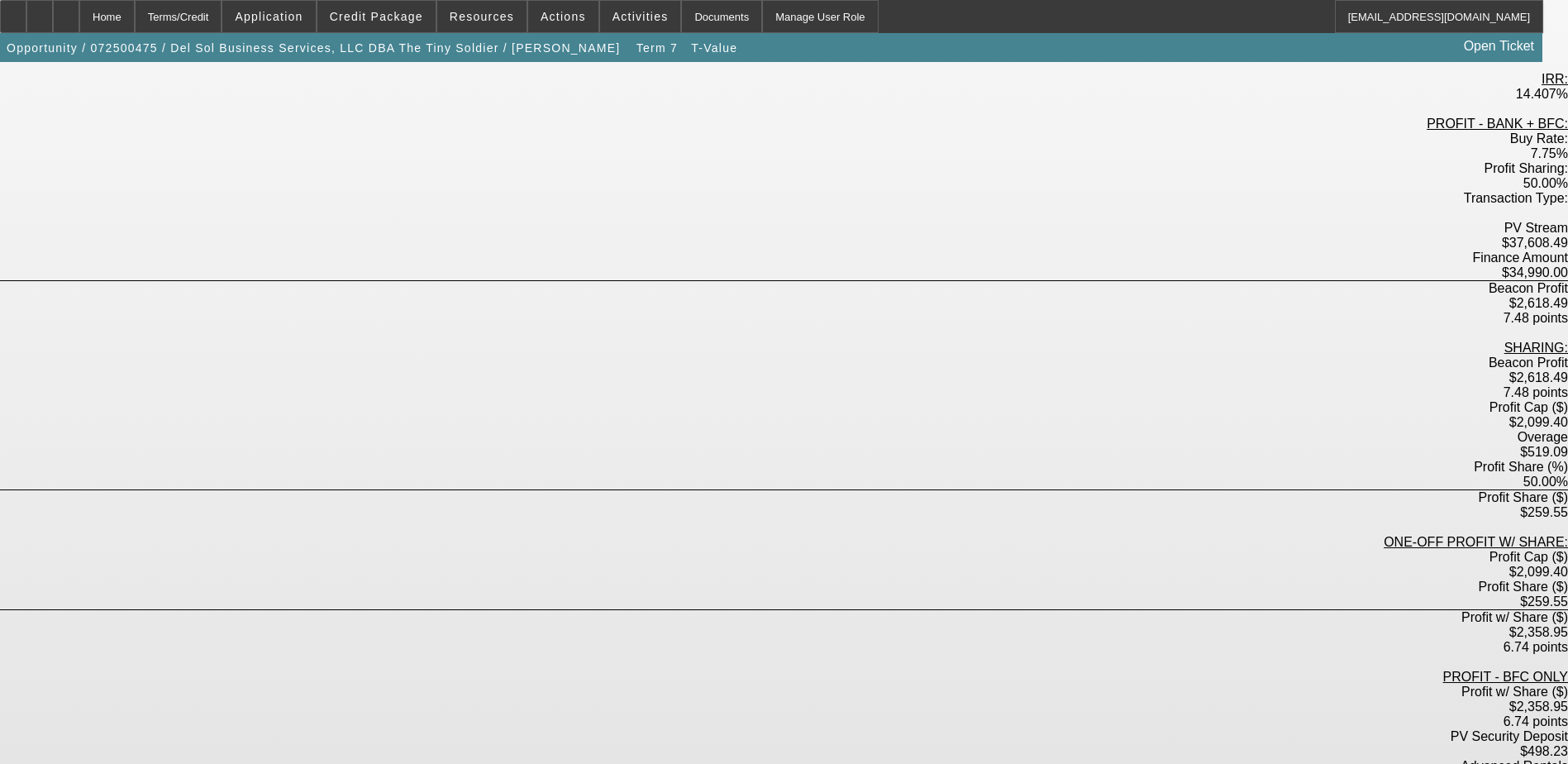
drag, startPoint x: 769, startPoint y: 478, endPoint x: 820, endPoint y: 527, distance: 70.7
click at [820, 527] on div "PROFIT - BANK + BFC: Buy Rate: 7.75% Profit Sharing: 50.00% Transaction Type: P…" at bounding box center [784, 536] width 1568 height 840
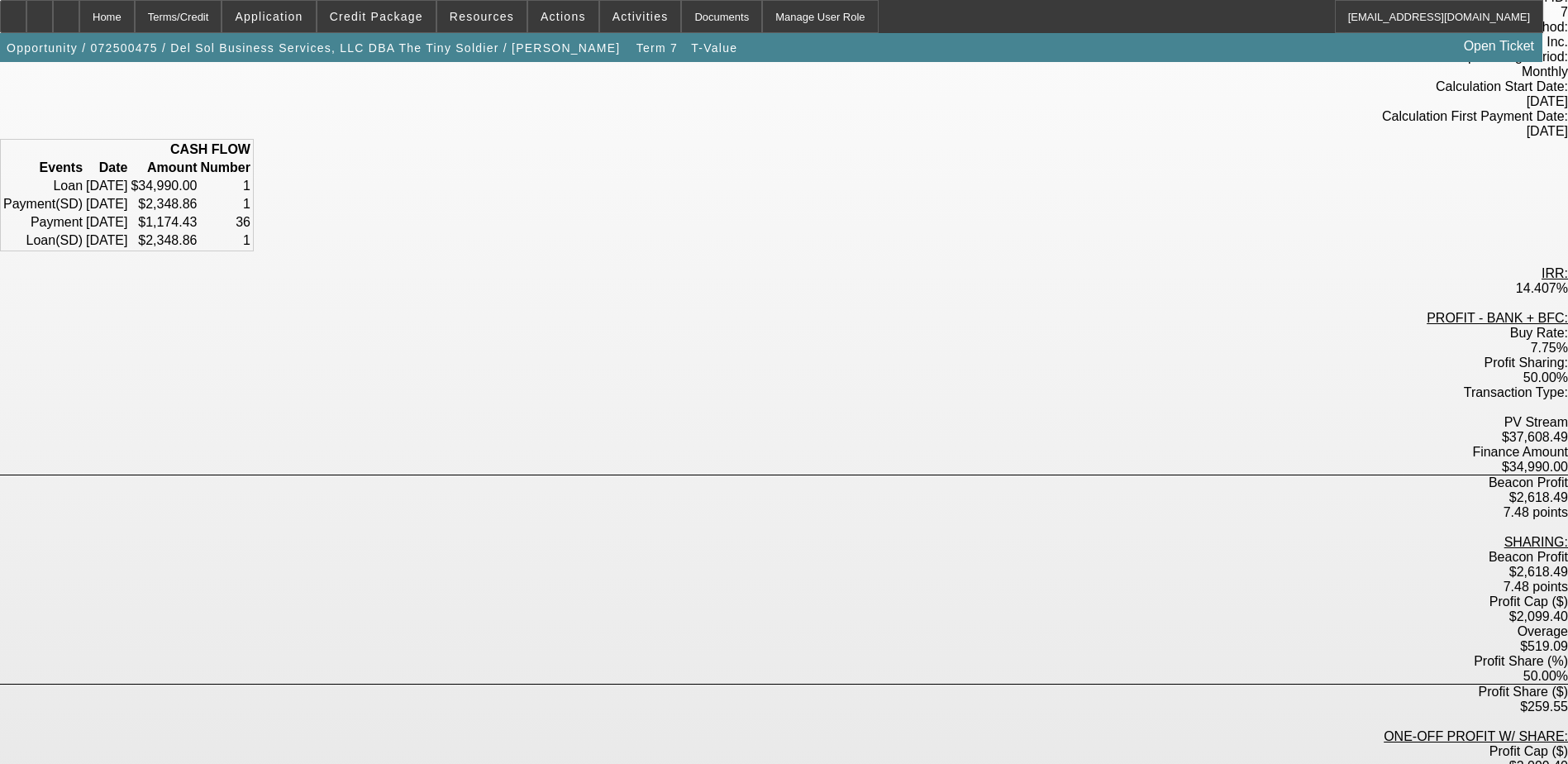
scroll to position [184, 0]
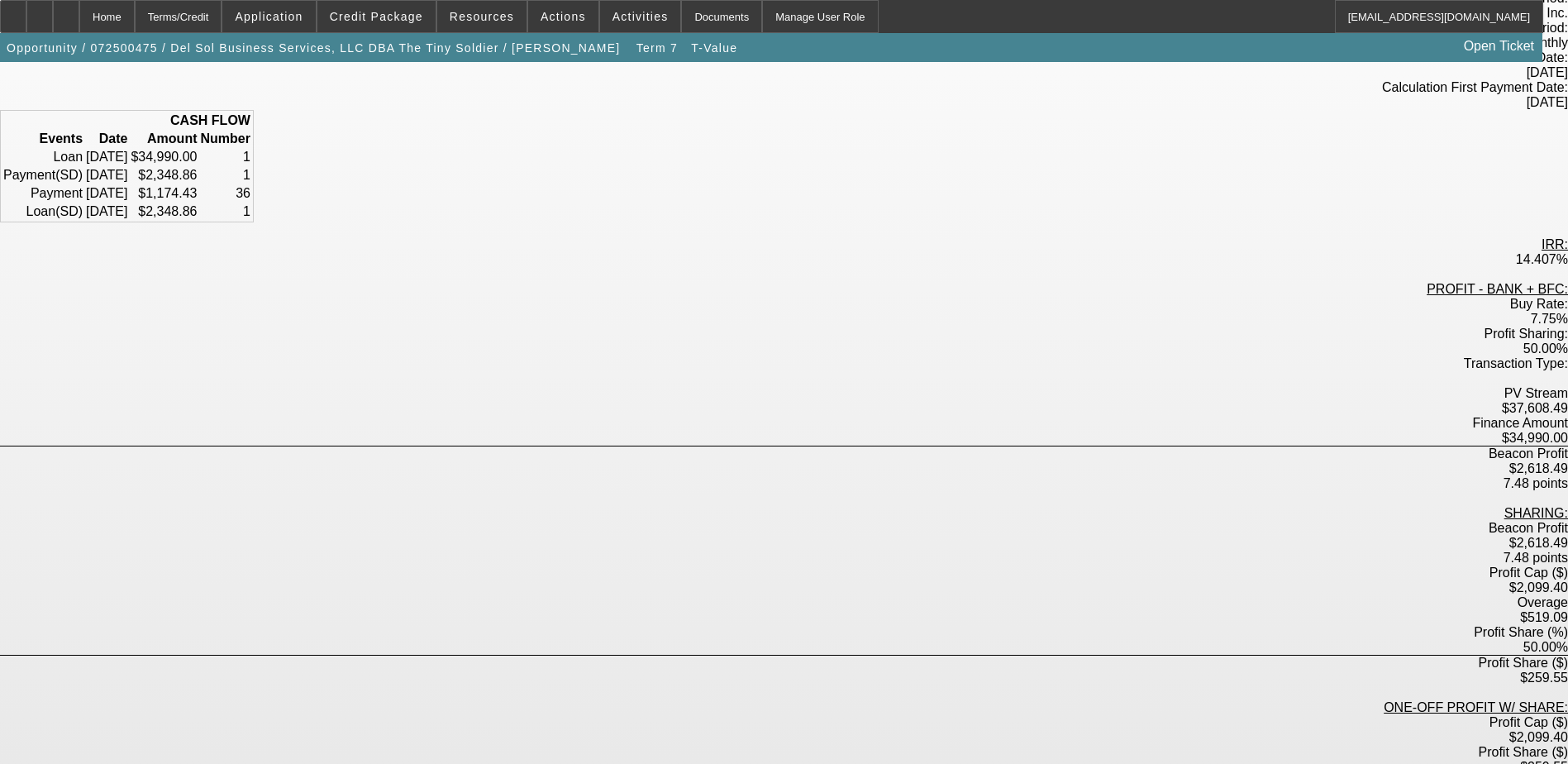
drag, startPoint x: 892, startPoint y: 194, endPoint x: 931, endPoint y: 200, distance: 39.5
click at [198, 203] on td "$2,348.86" at bounding box center [163, 211] width 67 height 16
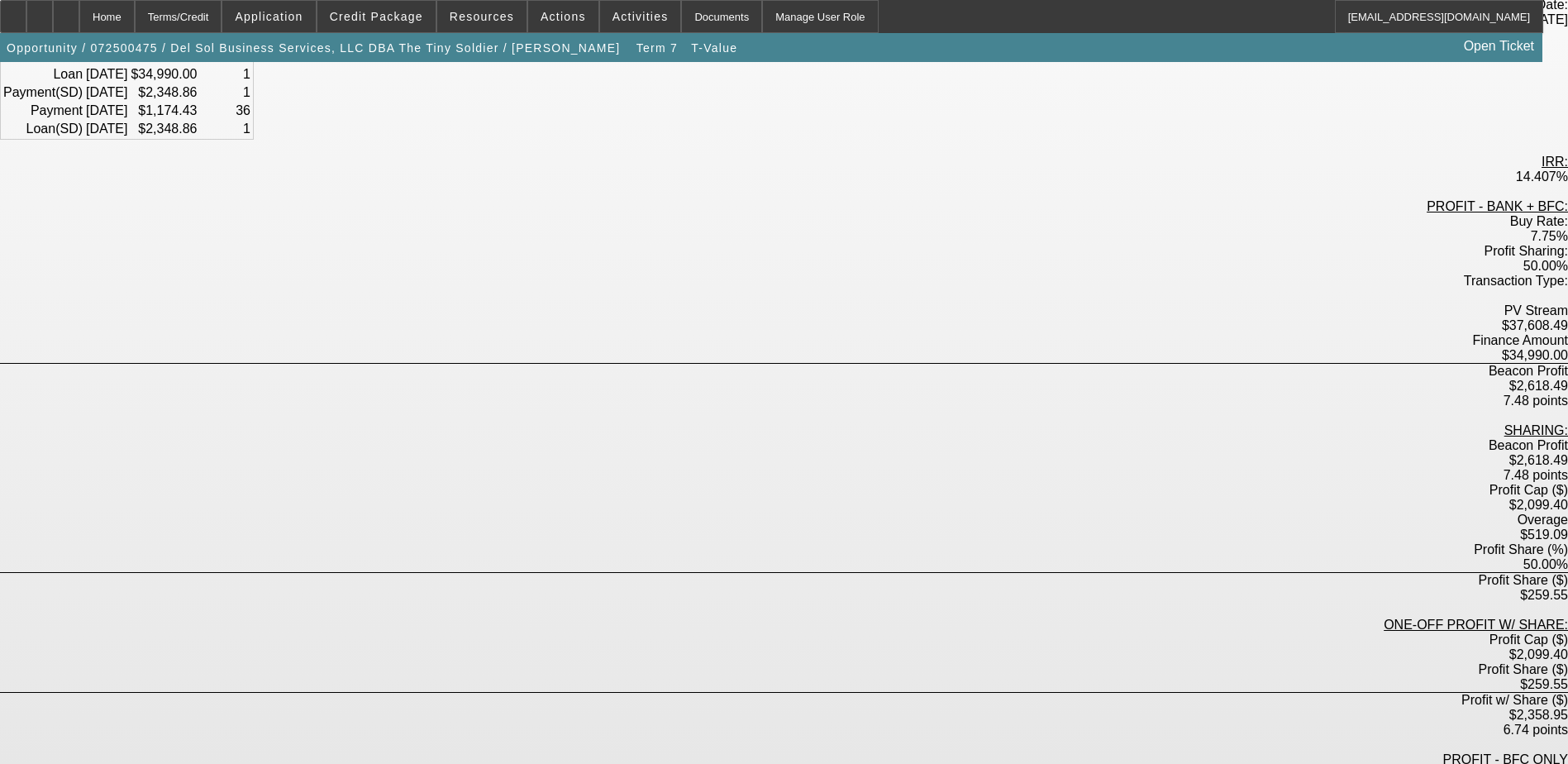
drag, startPoint x: 609, startPoint y: 563, endPoint x: 823, endPoint y: 641, distance: 227.8
click at [823, 641] on div "PROFIT - BANK + BFC: Buy Rate: 7.75% Profit Sharing: 50.00% Transaction Type: P…" at bounding box center [784, 618] width 1568 height 840
drag, startPoint x: 823, startPoint y: 641, endPoint x: 811, endPoint y: 589, distance: 53.4
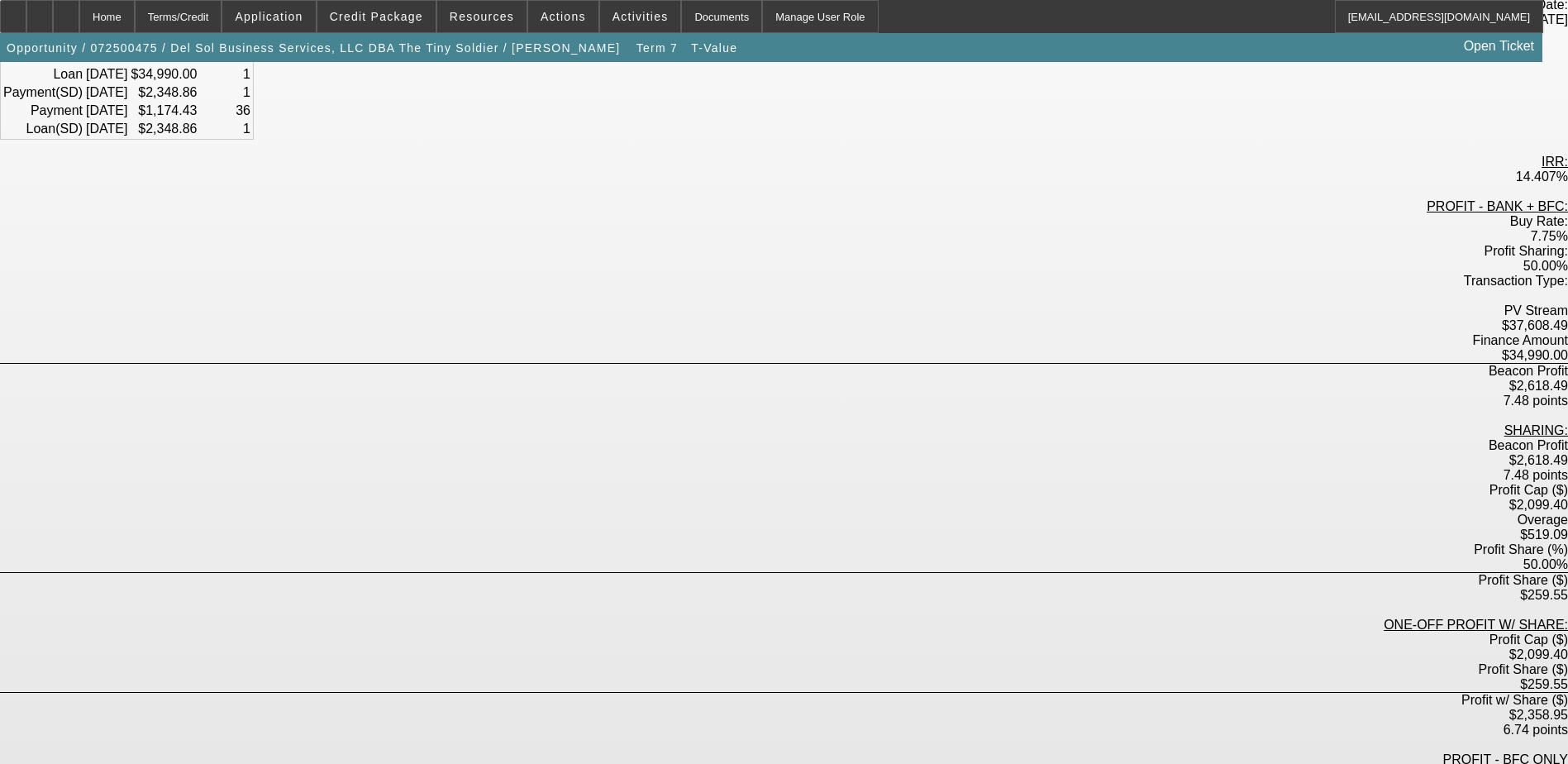
drag, startPoint x: 657, startPoint y: 578, endPoint x: 813, endPoint y: 552, distance: 158.2
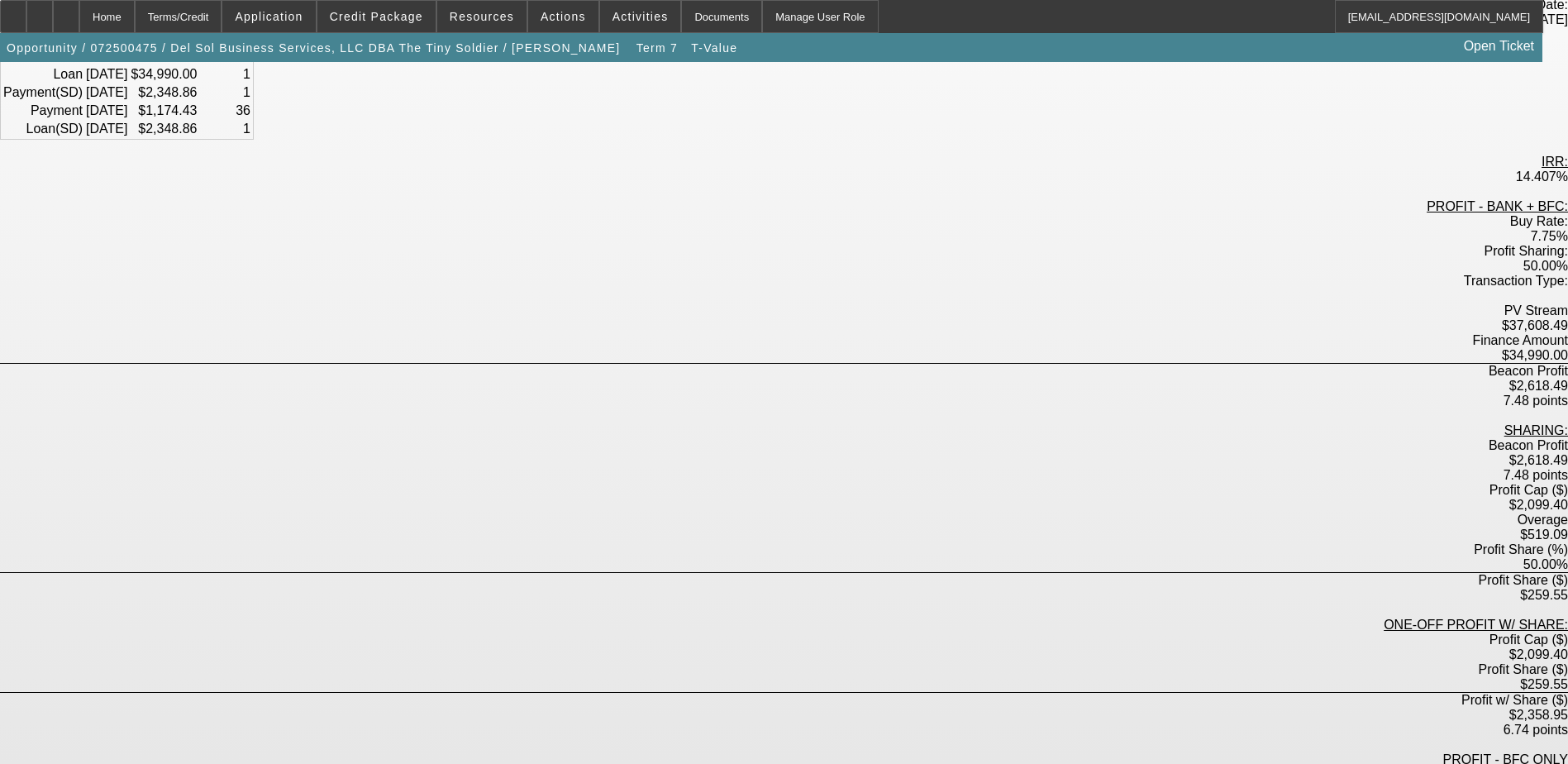
drag, startPoint x: 776, startPoint y: 549, endPoint x: 828, endPoint y: 549, distance: 52.0
click at [667, 763] on div "Profit w/ Share ($)" at bounding box center [784, 775] width 1568 height 15
drag, startPoint x: 659, startPoint y: 547, endPoint x: 718, endPoint y: 549, distance: 59.0
click at [718, 763] on div "Profit w/ Share ($)" at bounding box center [784, 775] width 1568 height 15
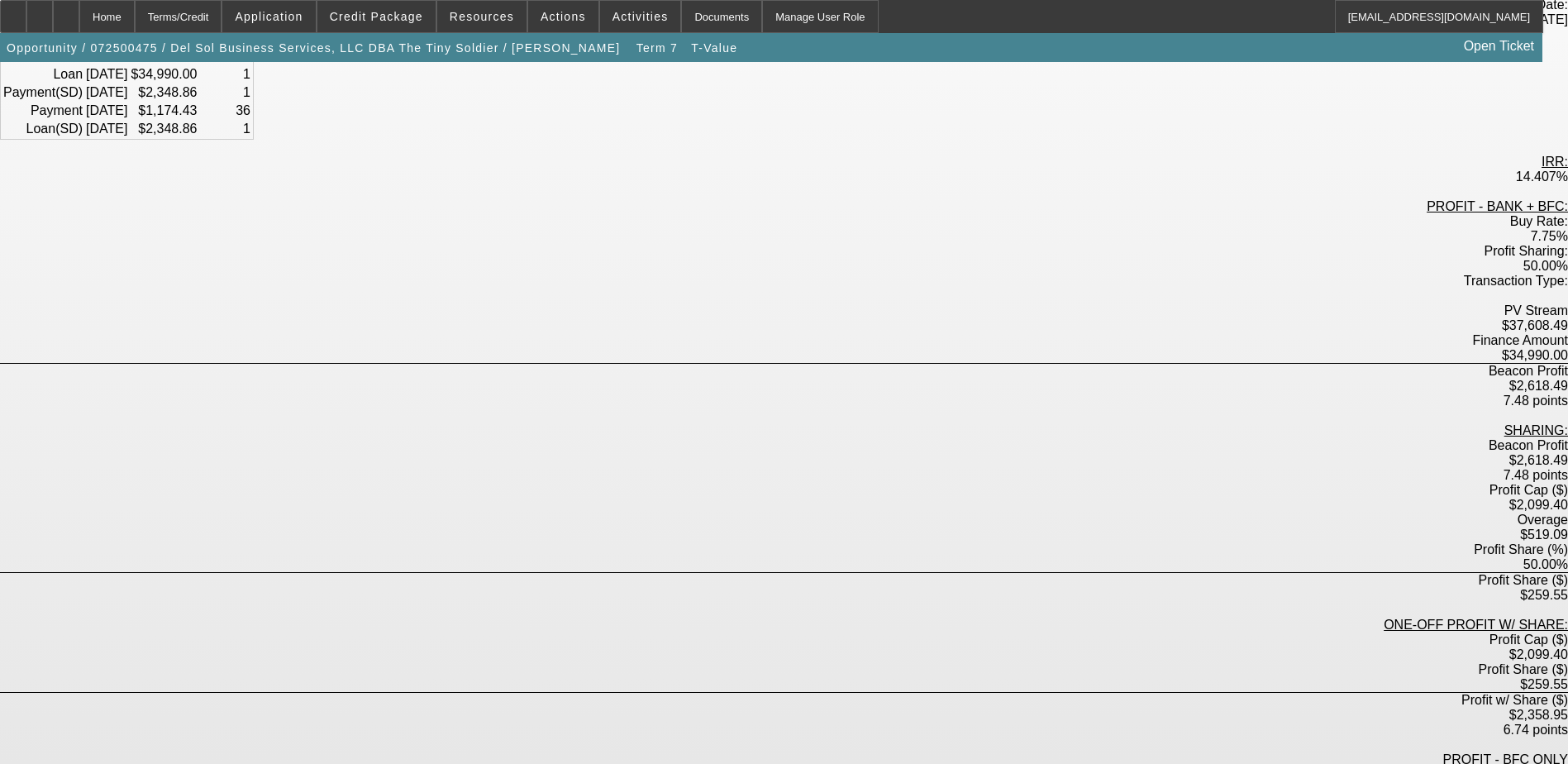
drag, startPoint x: 718, startPoint y: 549, endPoint x: 703, endPoint y: 565, distance: 21.9
drag, startPoint x: 768, startPoint y: 565, endPoint x: 814, endPoint y: 565, distance: 46.0
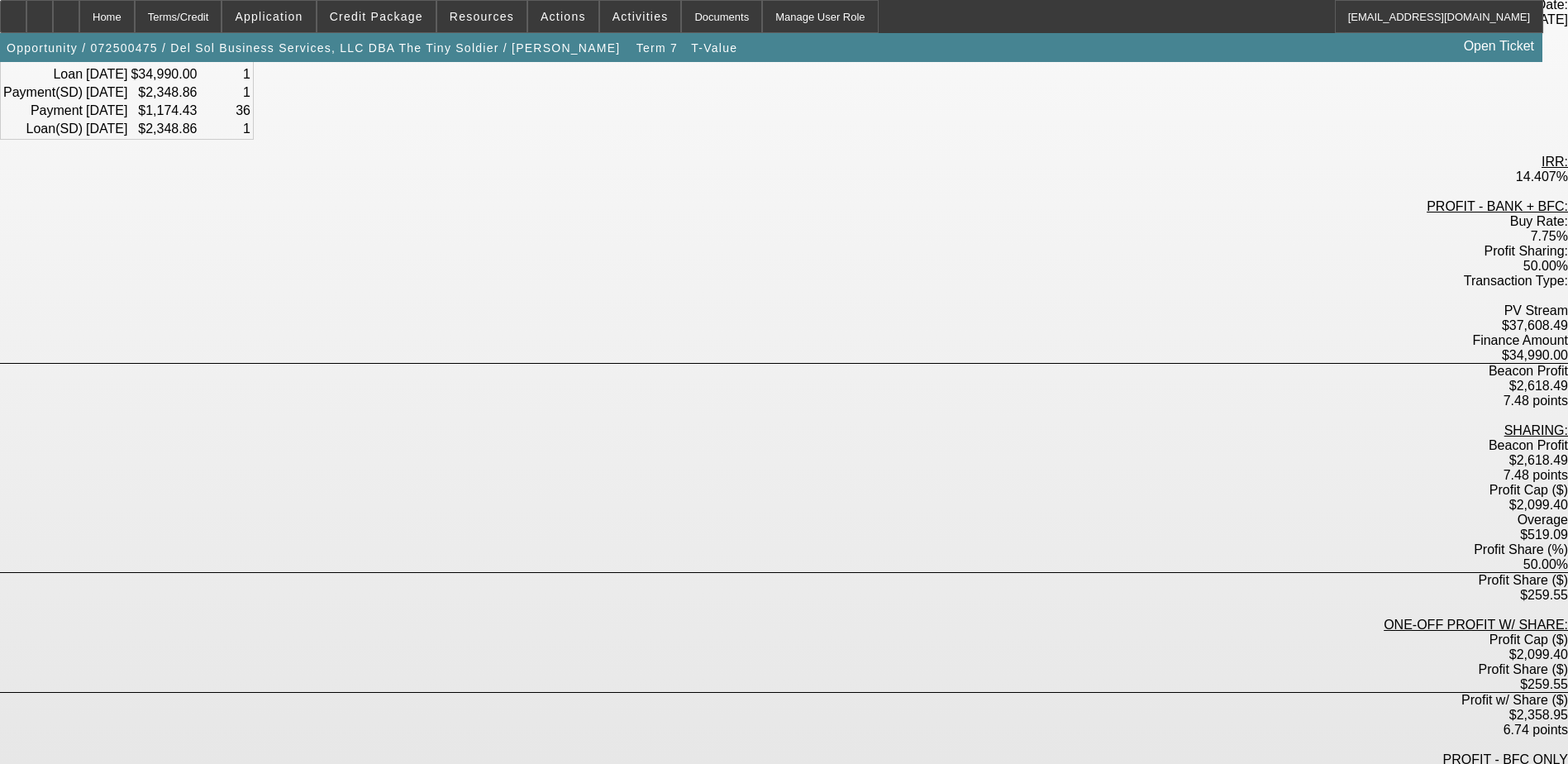
drag, startPoint x: 770, startPoint y: 562, endPoint x: 824, endPoint y: 559, distance: 54.1
drag, startPoint x: 824, startPoint y: 559, endPoint x: 780, endPoint y: 562, distance: 44.1
drag, startPoint x: 768, startPoint y: 561, endPoint x: 821, endPoint y: 631, distance: 87.8
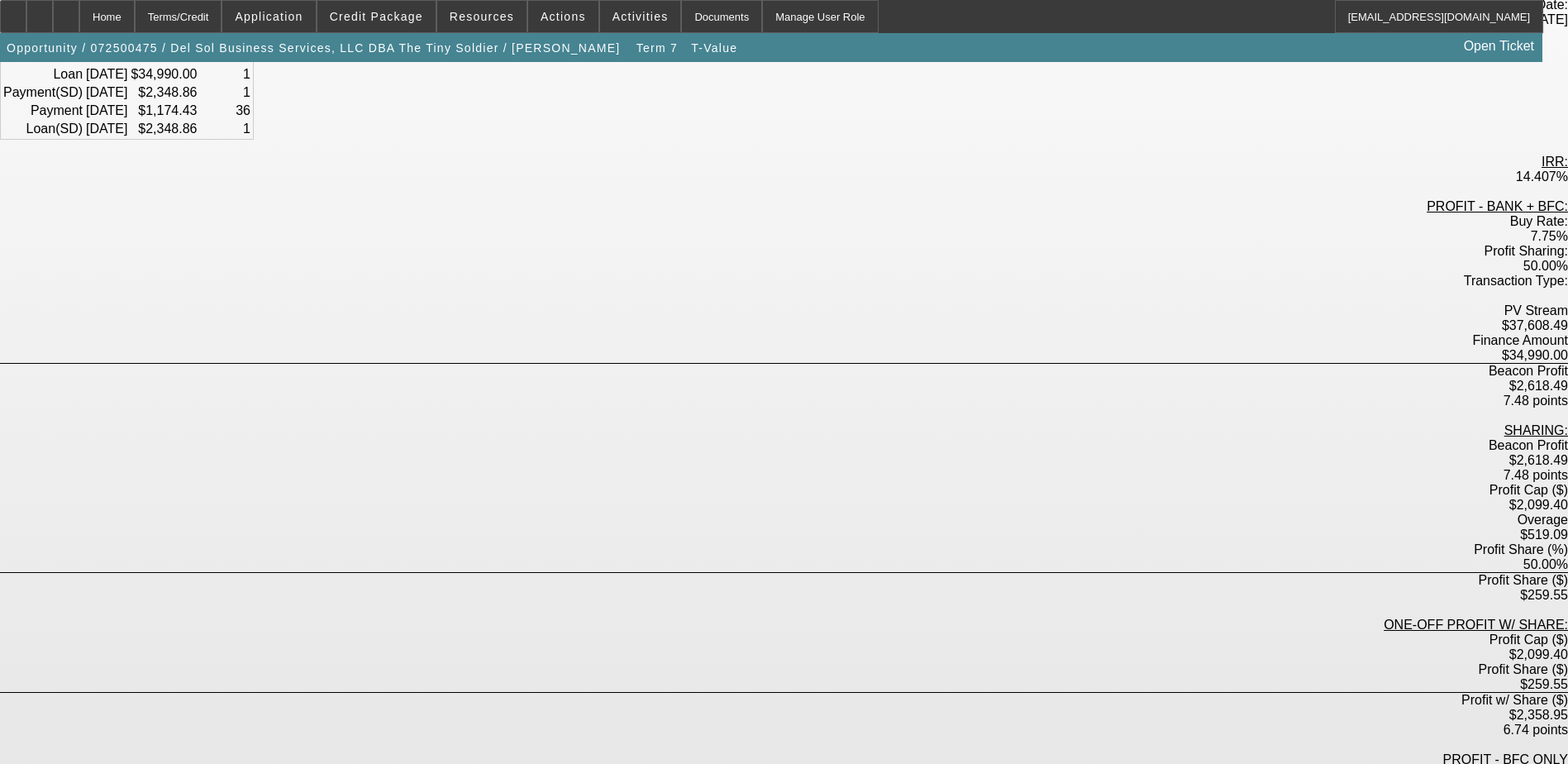
click at [821, 631] on div "PROFIT - BANK + BFC: Buy Rate: 7.75% Profit Sharing: 50.00% Transaction Type: P…" at bounding box center [784, 618] width 1568 height 840
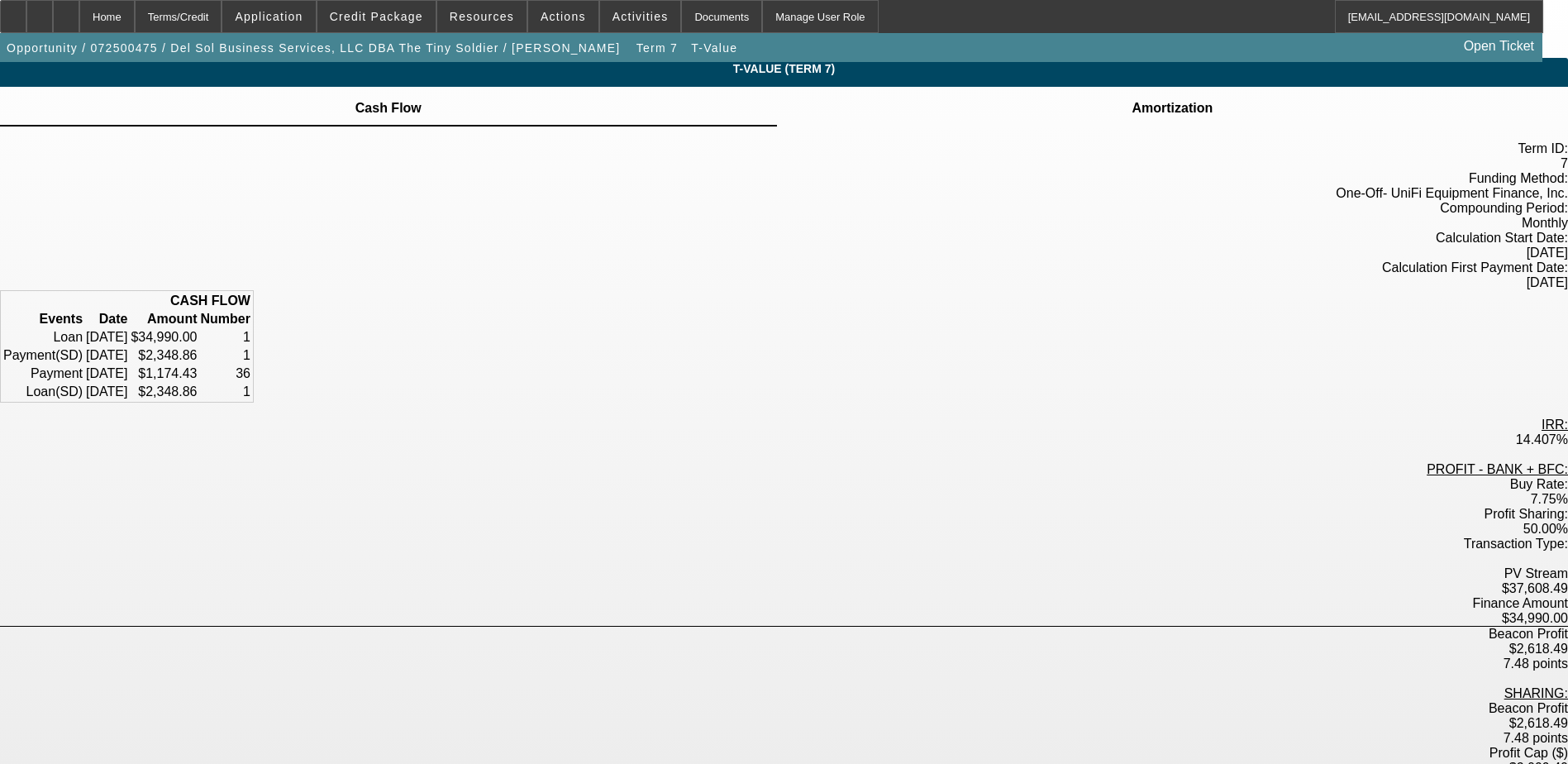
scroll to position [0, 0]
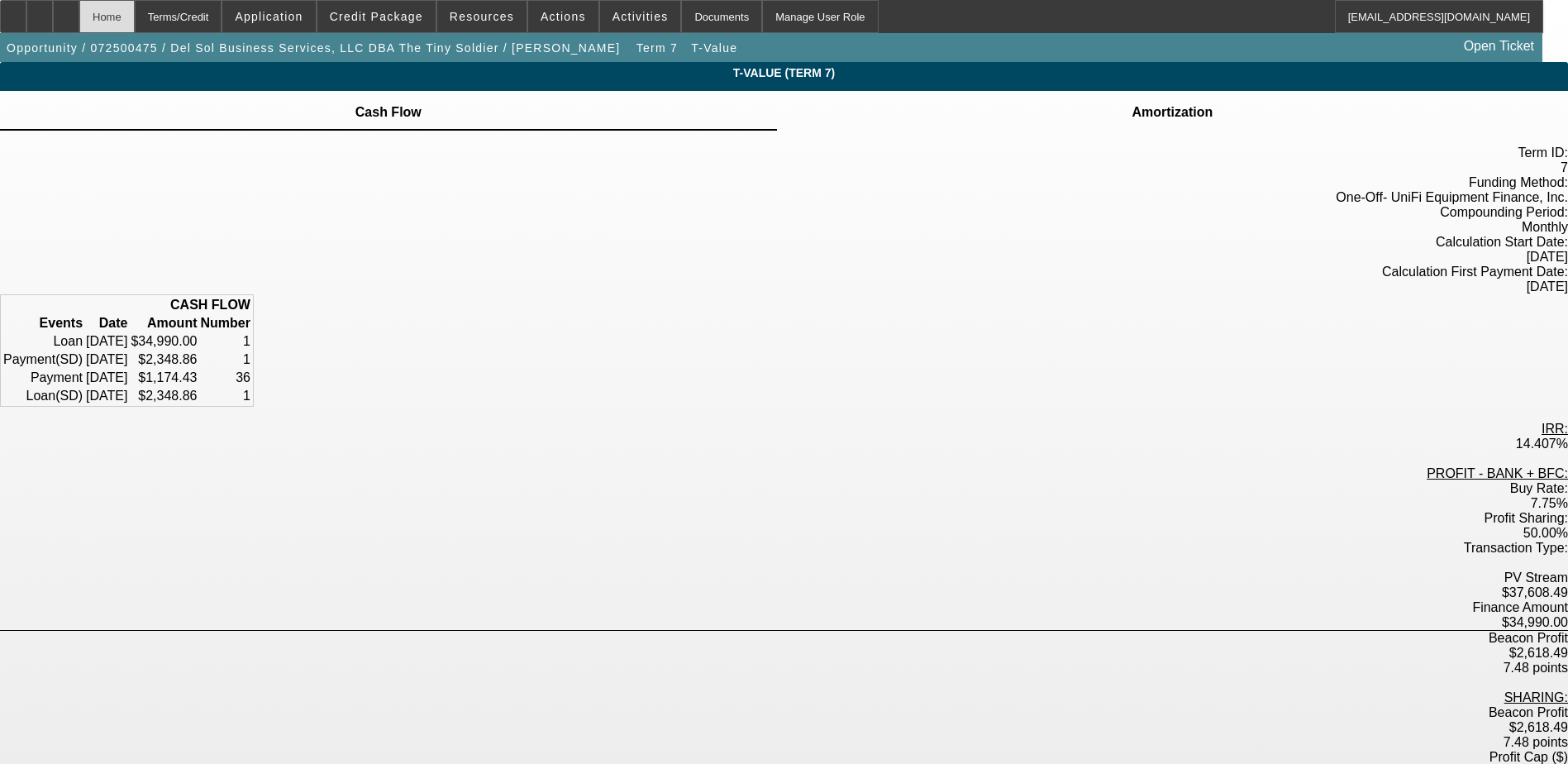
click at [135, 15] on div "Home" at bounding box center [107, 16] width 56 height 33
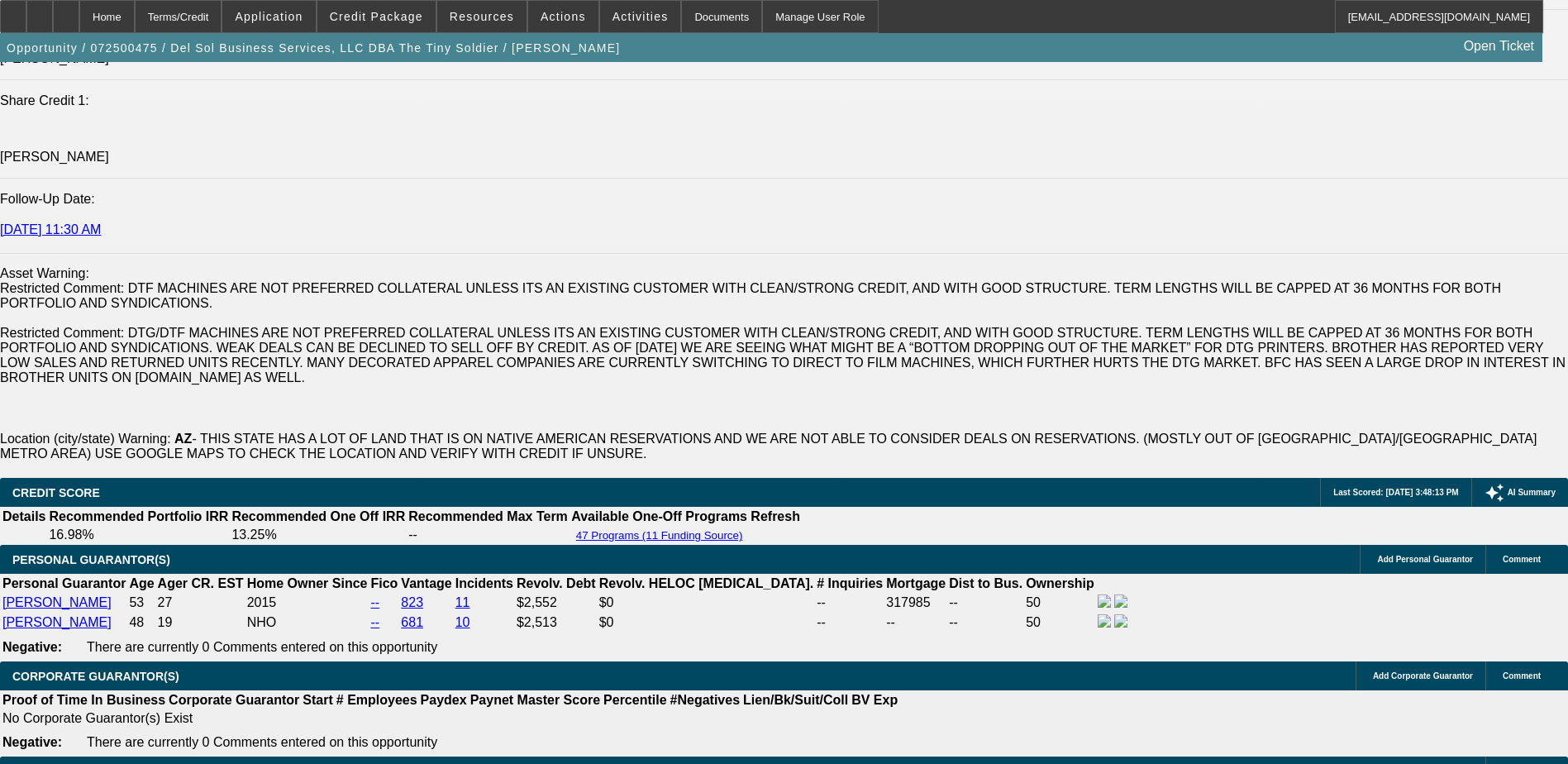
select select "0"
select select "2"
select select "0"
select select "6"
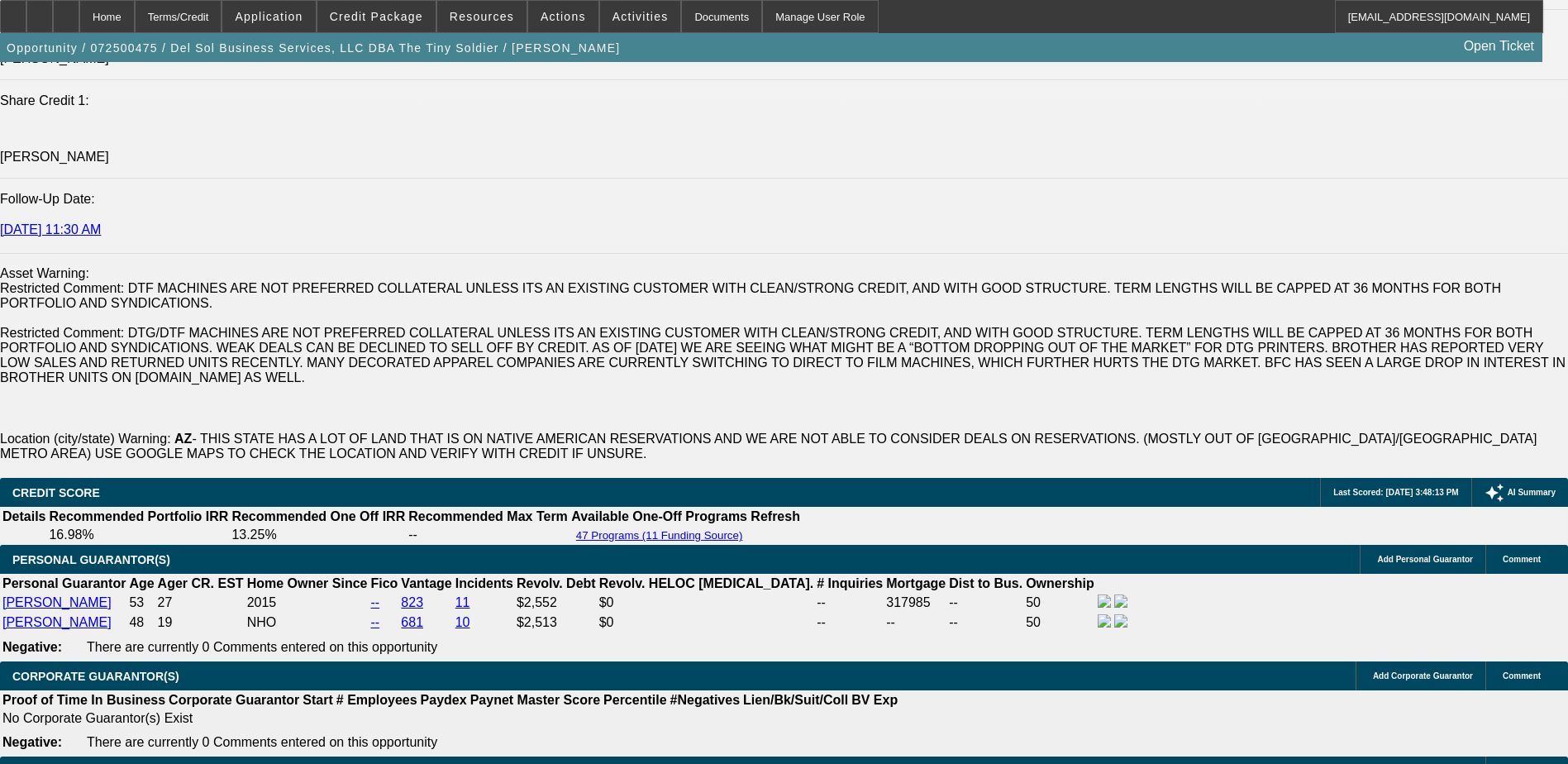
select select "0"
select select "2"
select select "0"
select select "6"
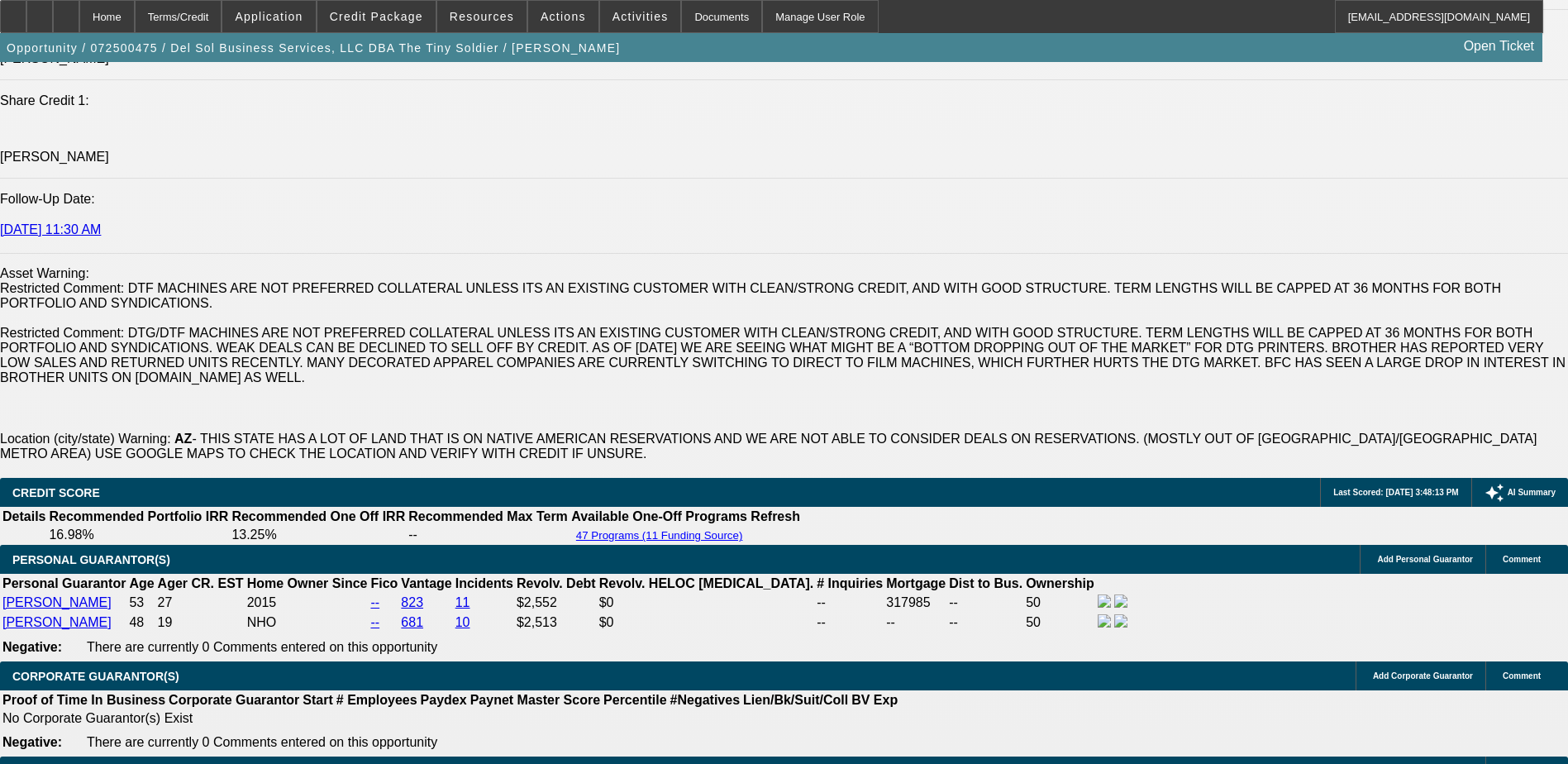
select select "0"
select select "2"
select select "0"
select select "6"
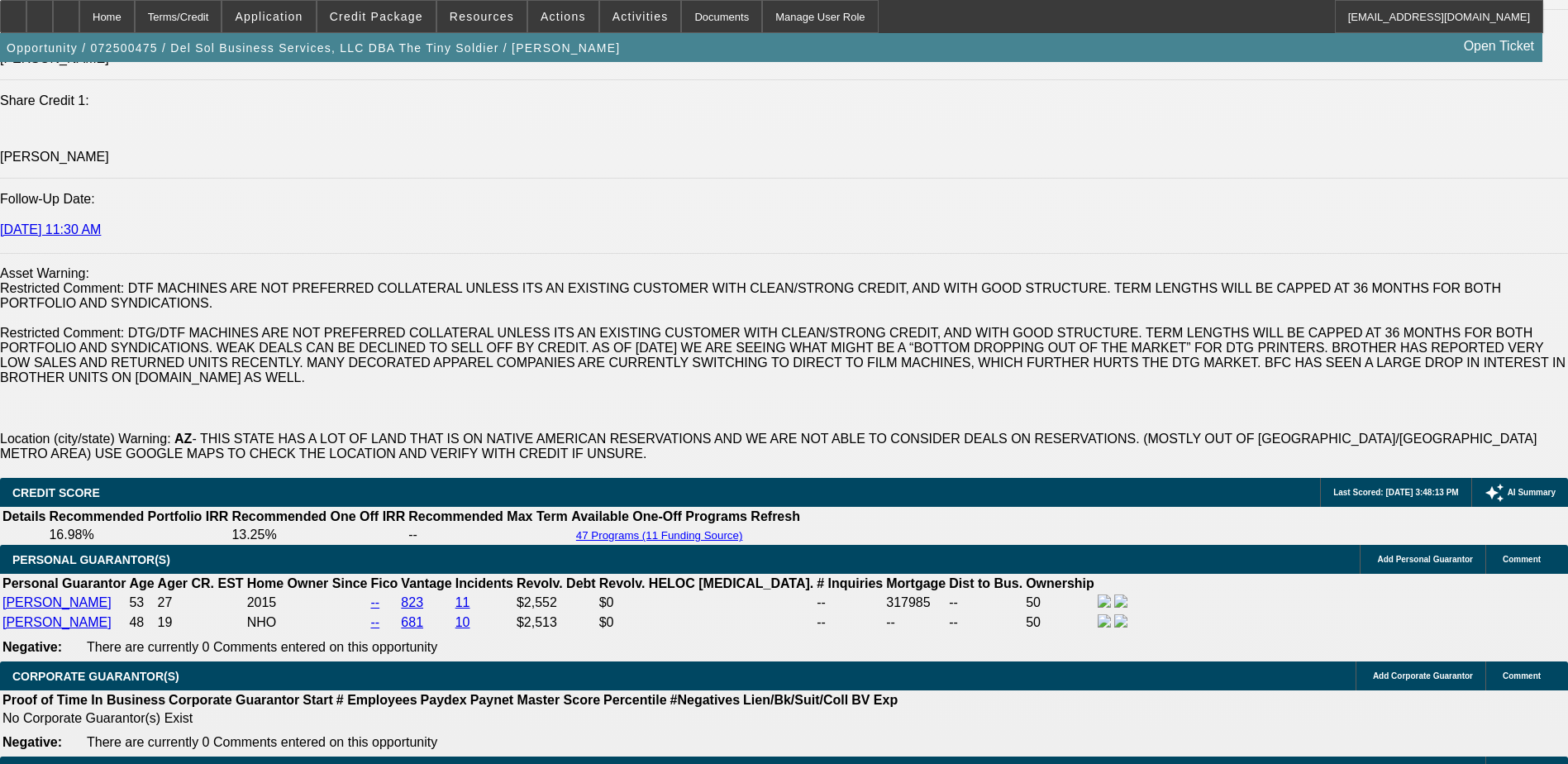
select select "0"
select select "2"
select select "0"
select select "6"
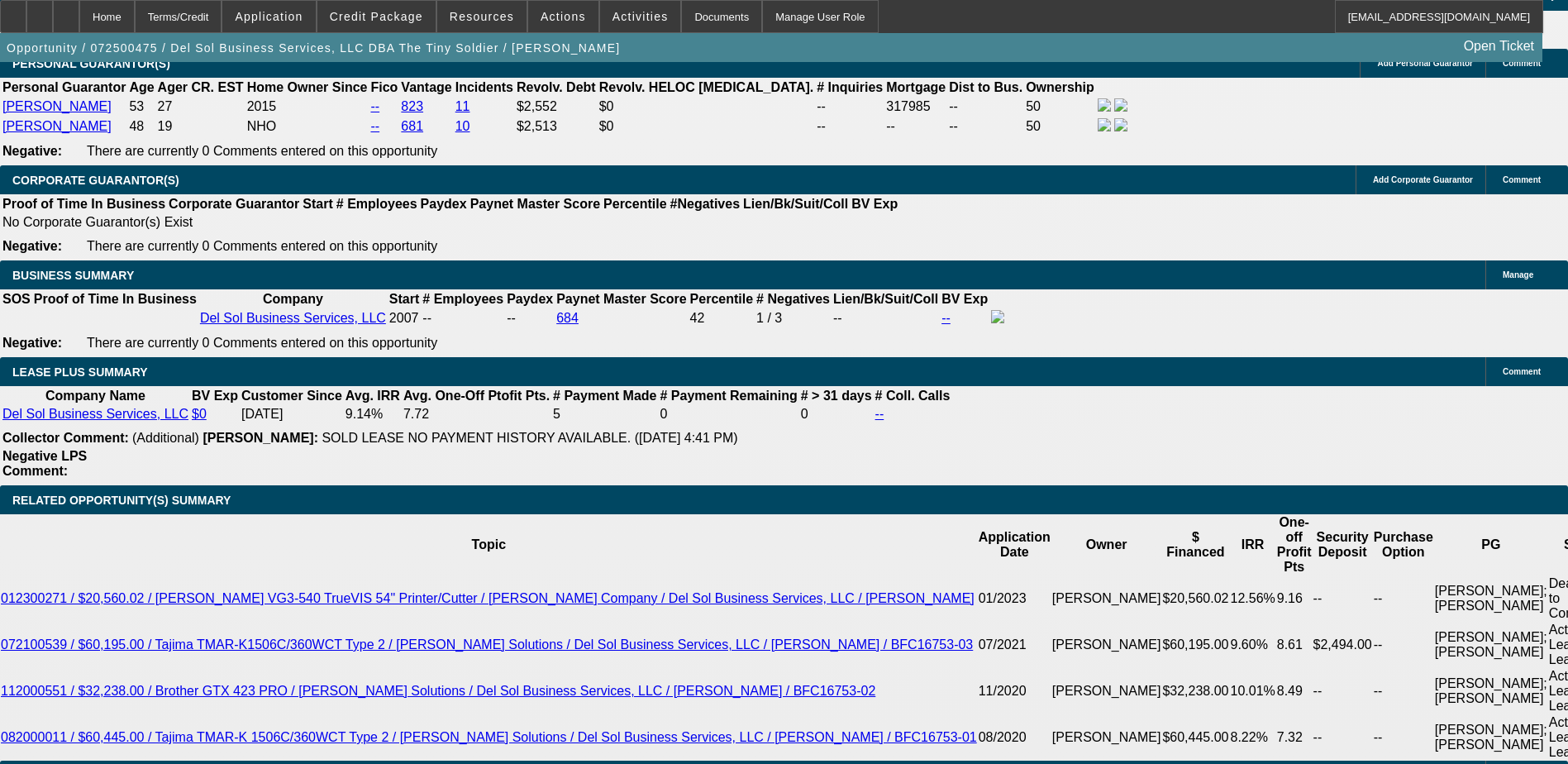
scroll to position [2746, 0]
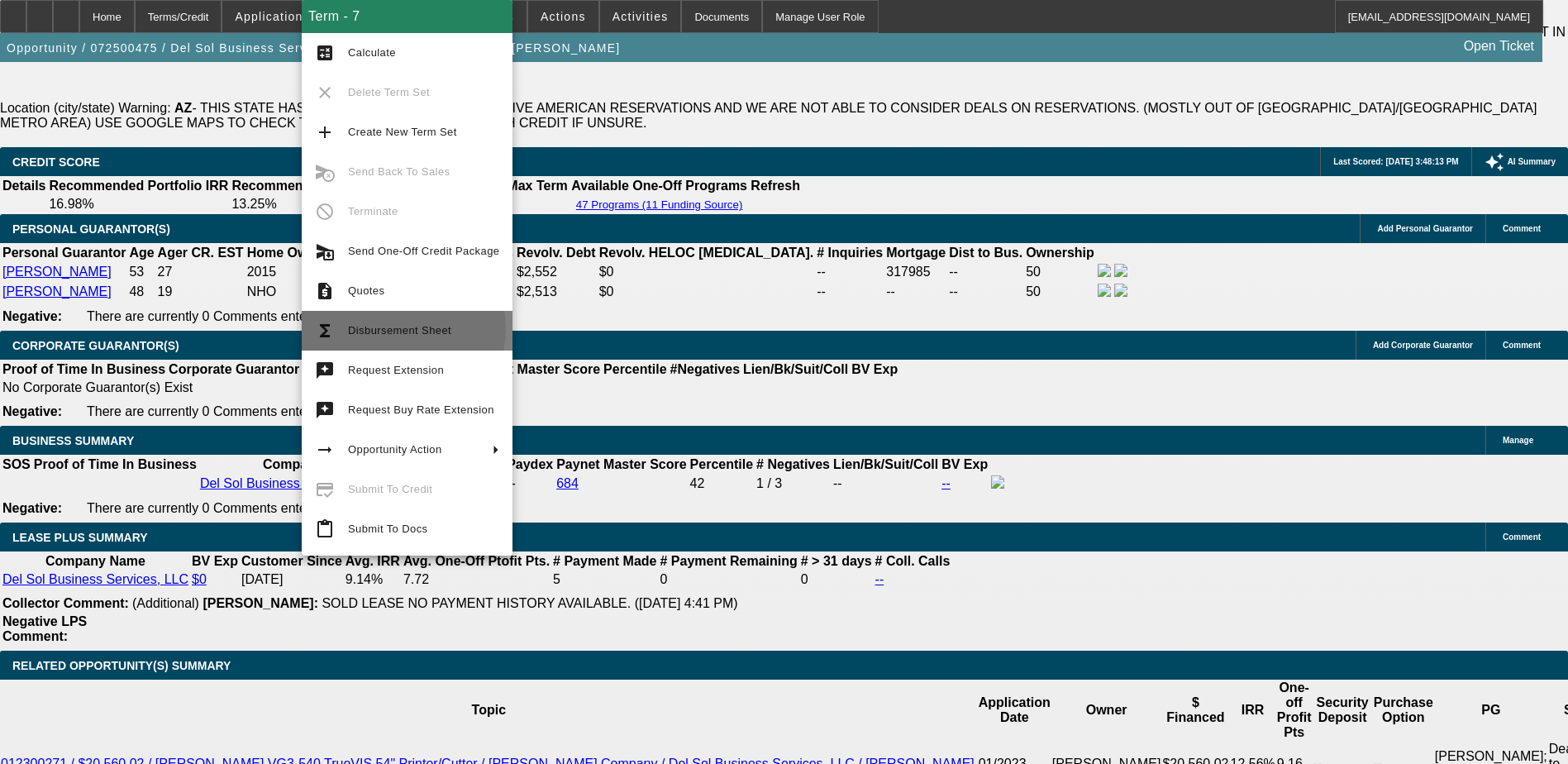
click at [390, 328] on span "Disbursement Sheet" at bounding box center [399, 330] width 103 height 13
